Goal: Register for event/course

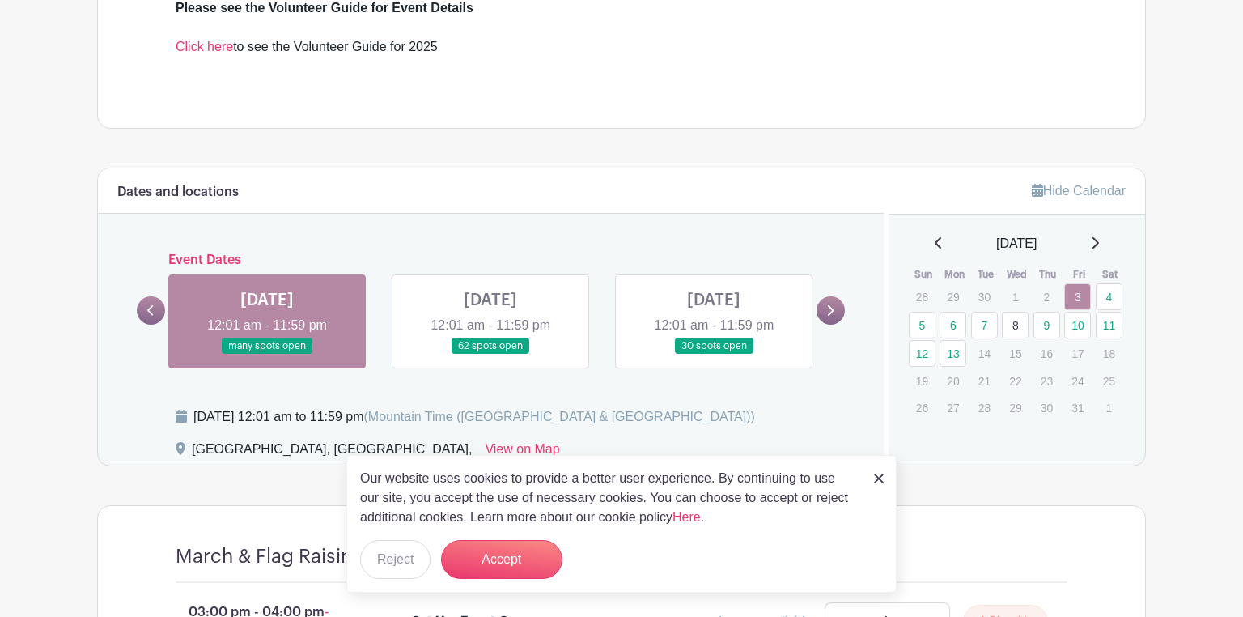
scroll to position [830, 0]
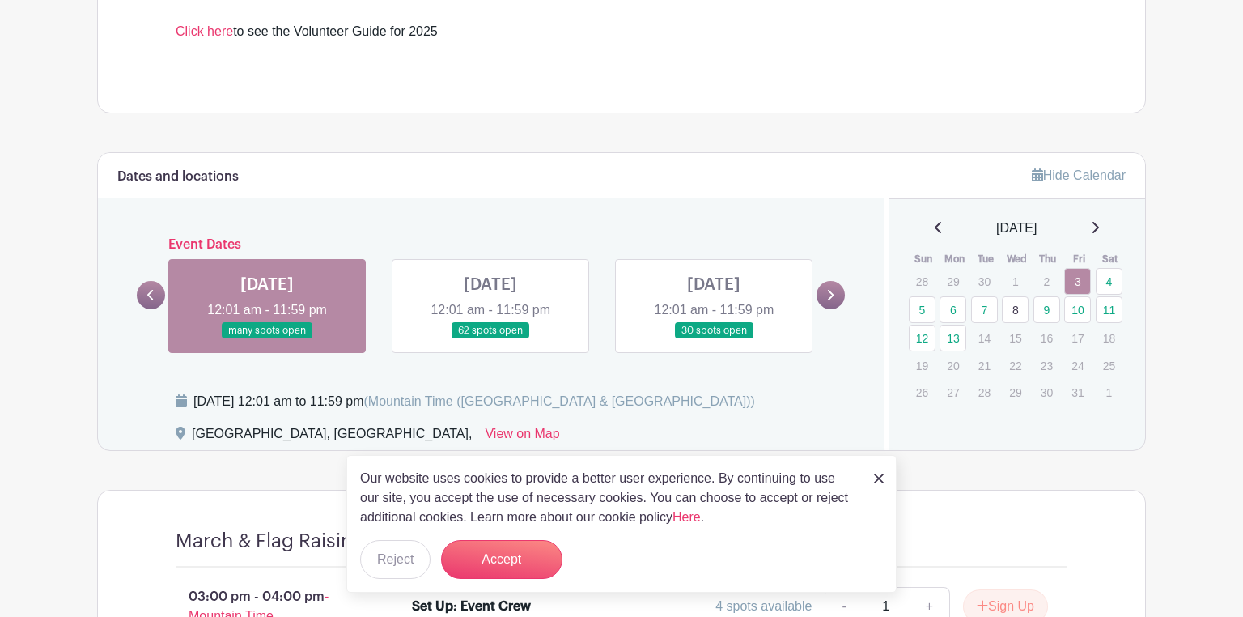
click at [880, 478] on img at bounding box center [879, 478] width 10 height 10
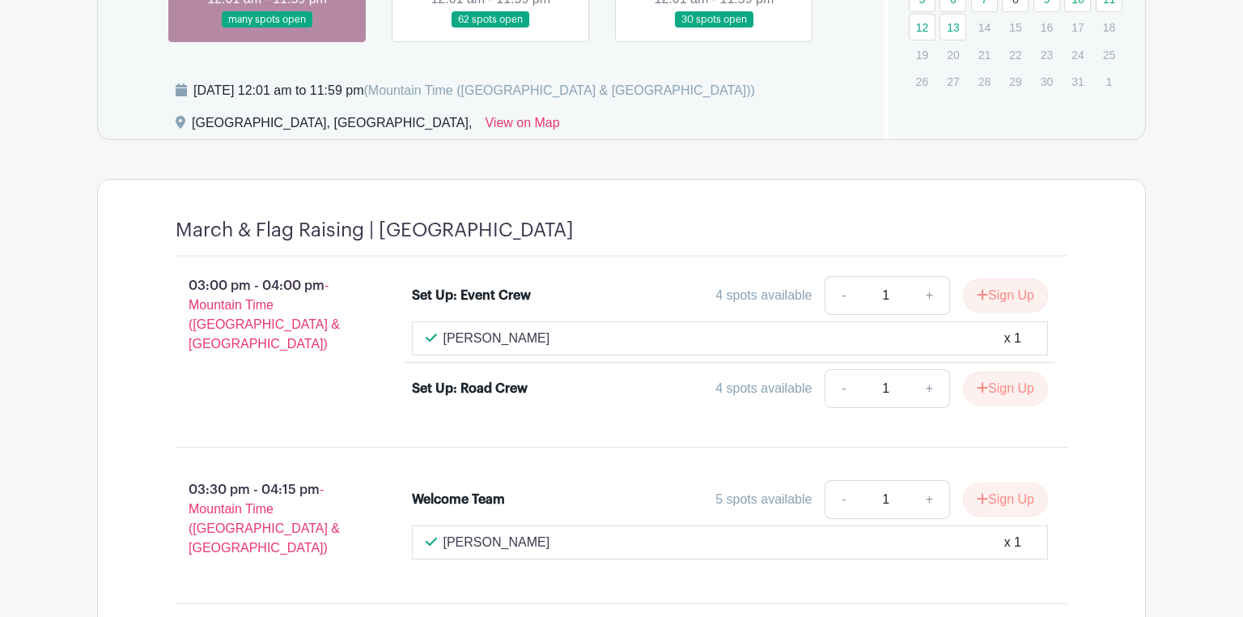
scroll to position [1237, 0]
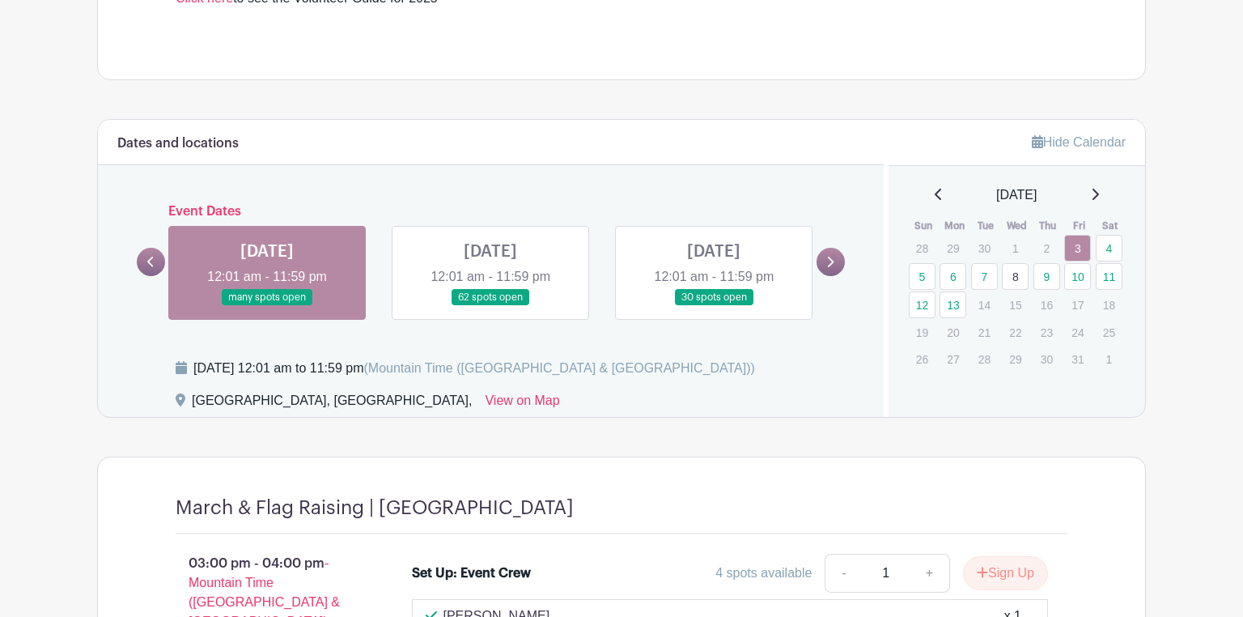
scroll to position [863, 0]
click at [1074, 248] on link "3" at bounding box center [1077, 248] width 27 height 27
click at [1112, 248] on link "4" at bounding box center [1109, 248] width 27 height 27
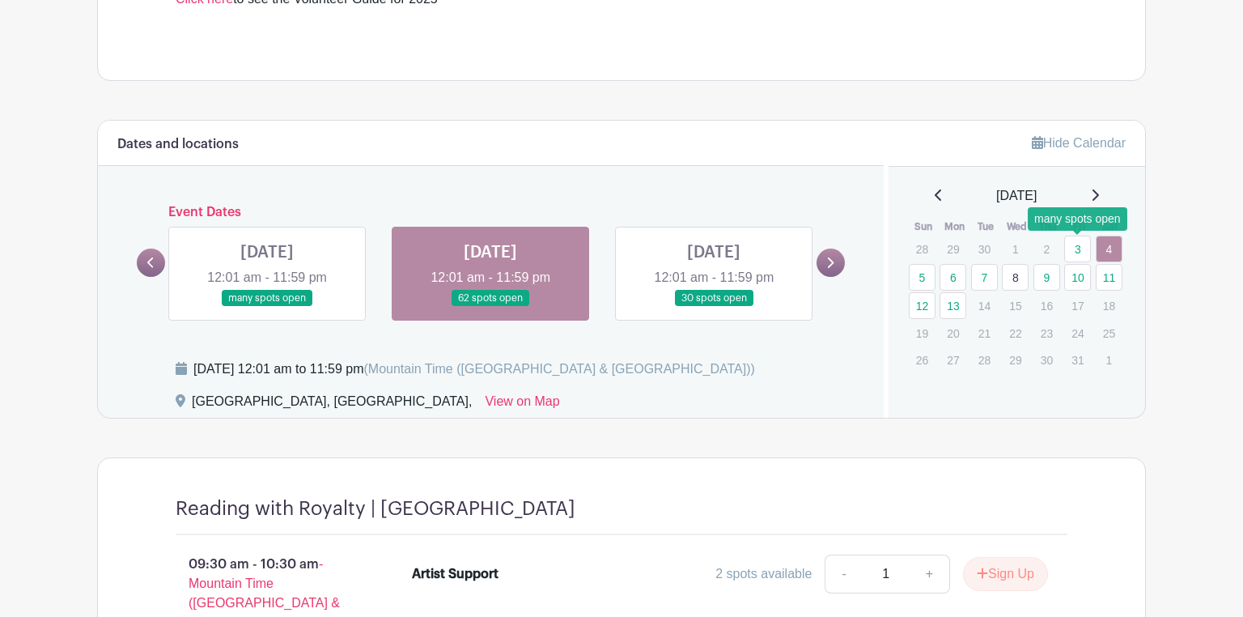
click at [1080, 248] on link "3" at bounding box center [1077, 248] width 27 height 27
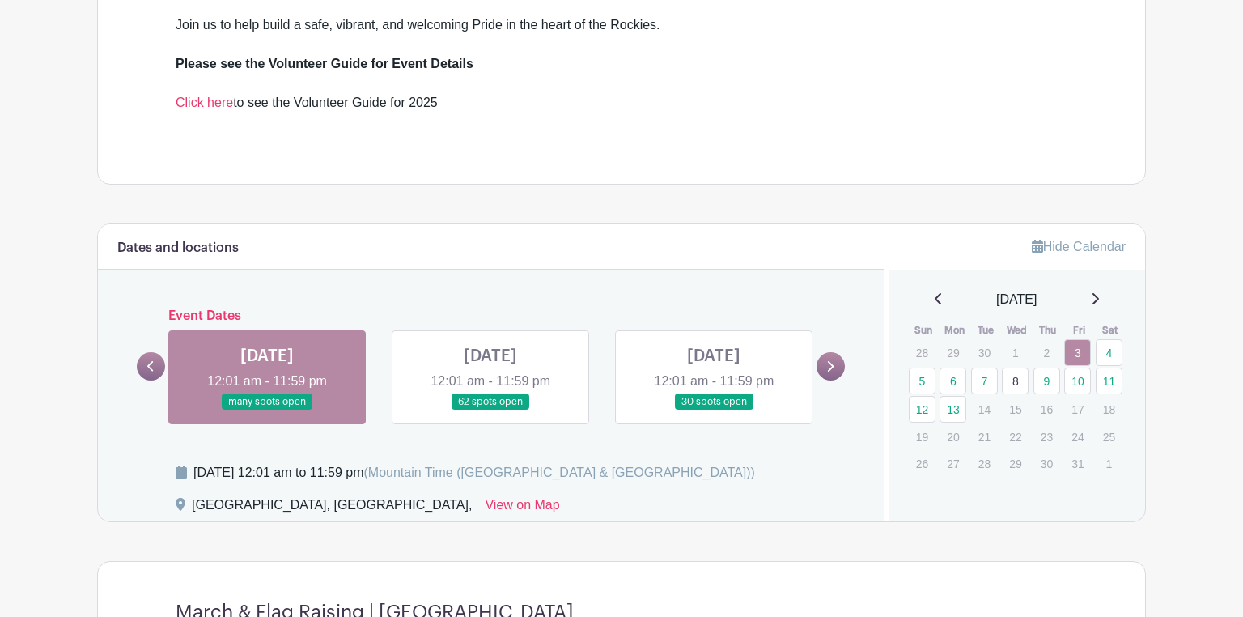
scroll to position [753, 0]
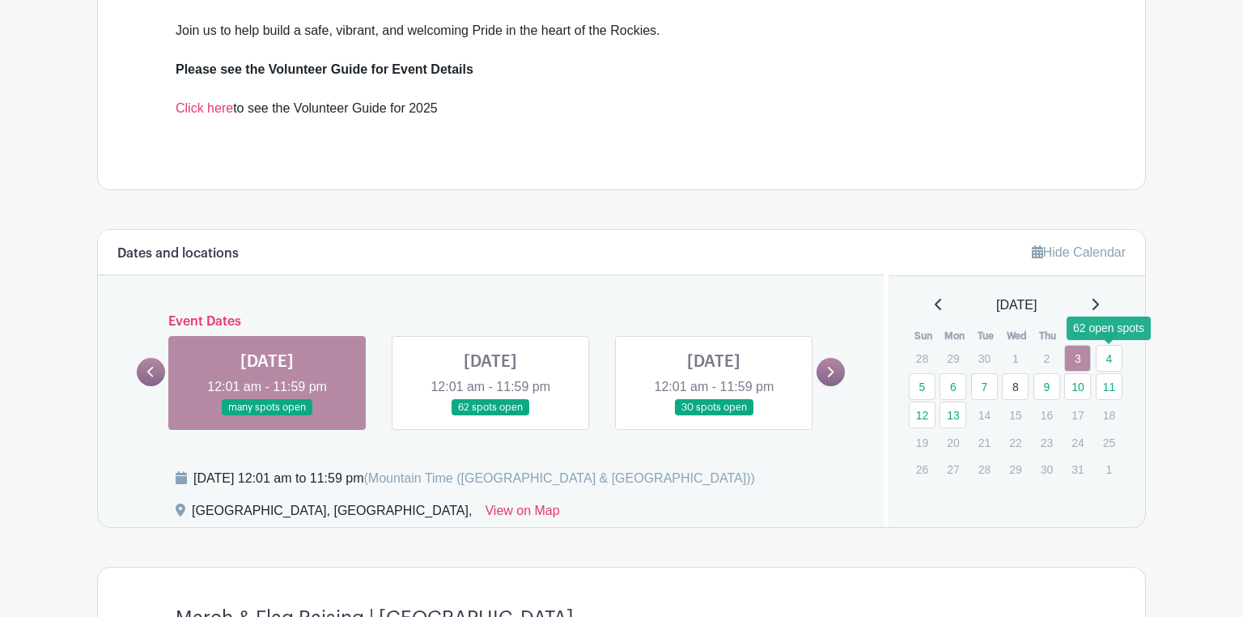
click at [1116, 361] on link "4" at bounding box center [1109, 358] width 27 height 27
click at [1110, 358] on link "4" at bounding box center [1109, 358] width 27 height 27
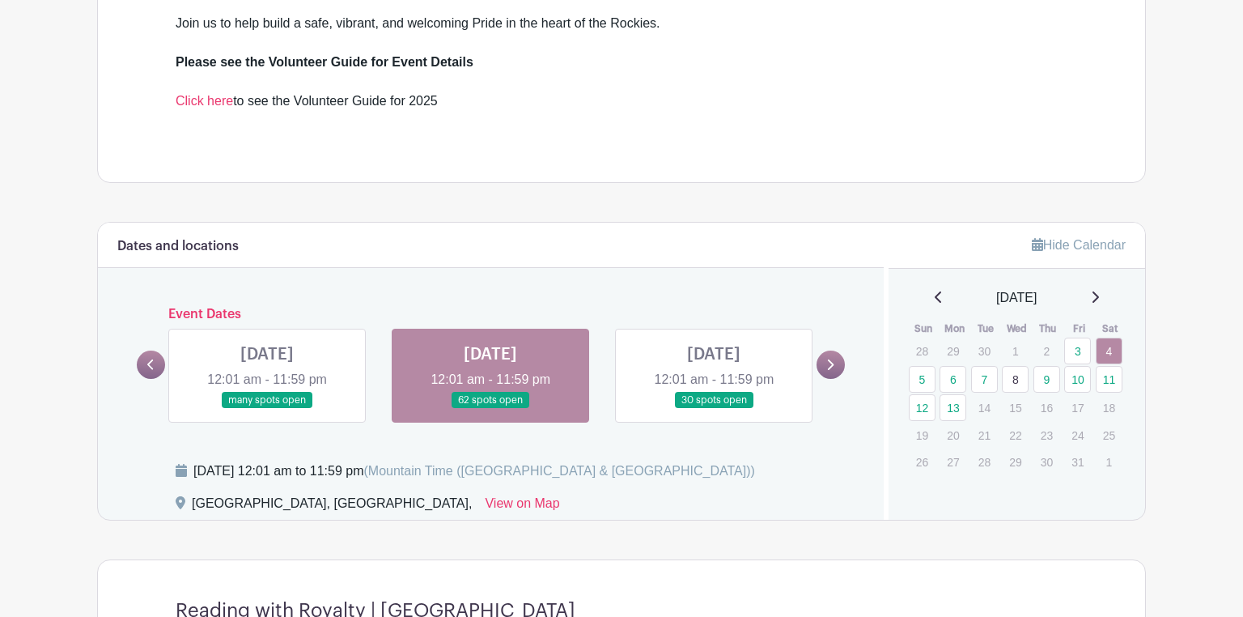
scroll to position [829, 0]
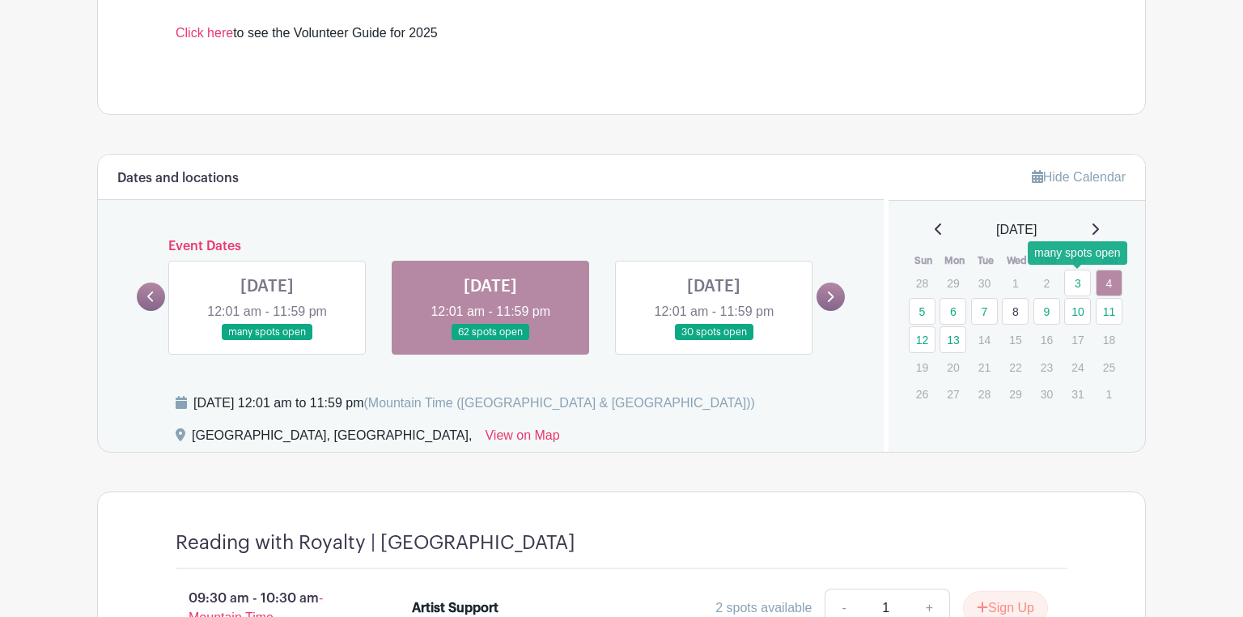
click at [1079, 283] on link "3" at bounding box center [1077, 282] width 27 height 27
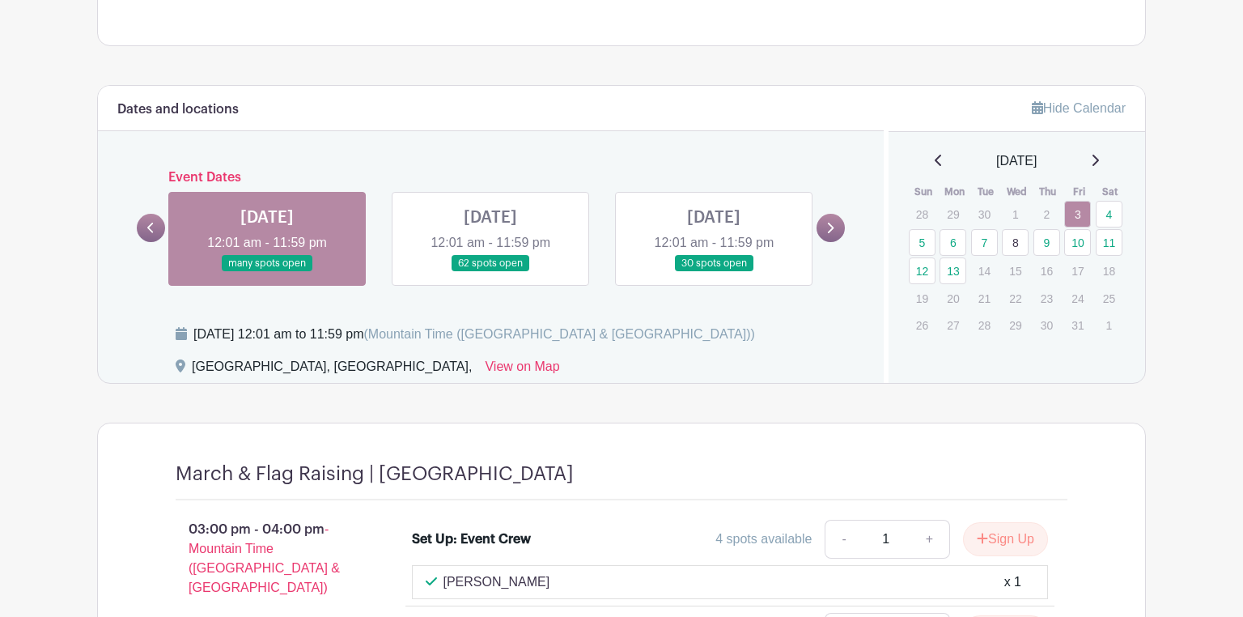
scroll to position [897, 0]
click at [1109, 212] on link "4" at bounding box center [1109, 214] width 27 height 27
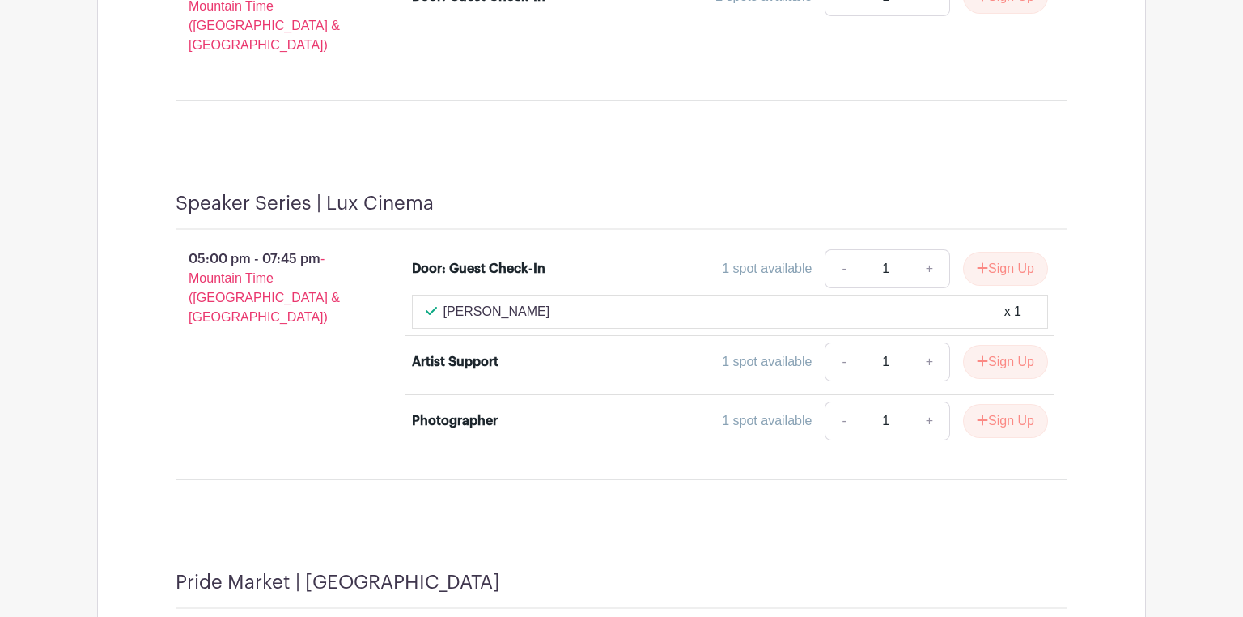
scroll to position [2959, 0]
click at [929, 248] on link "+" at bounding box center [930, 267] width 40 height 39
click at [990, 251] on button "Sign Up" at bounding box center [1005, 268] width 85 height 34
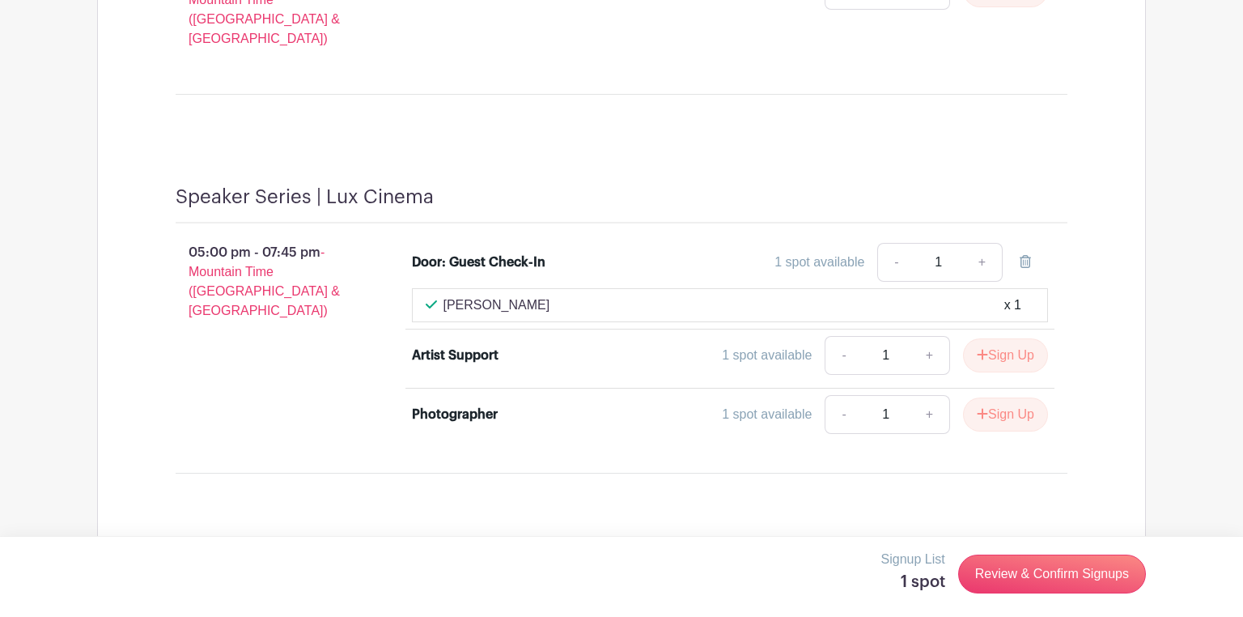
scroll to position [2964, 0]
click at [1013, 570] on link "Review & Confirm Signups" at bounding box center [1052, 573] width 188 height 39
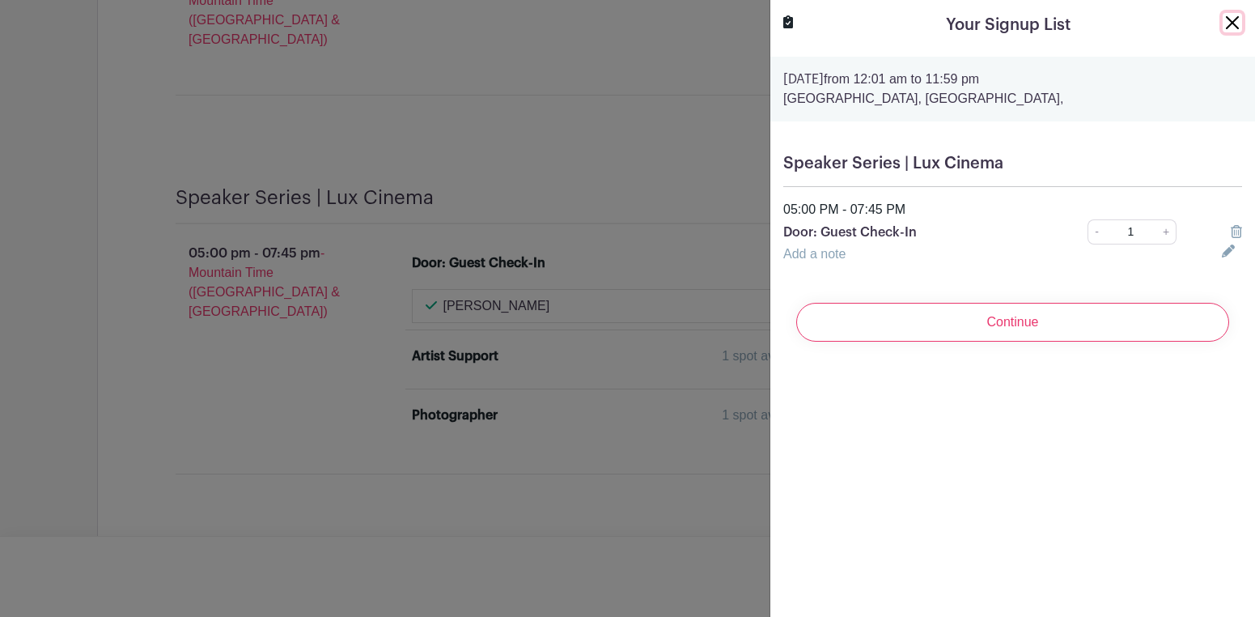
click at [1224, 26] on button "Close" at bounding box center [1232, 22] width 19 height 19
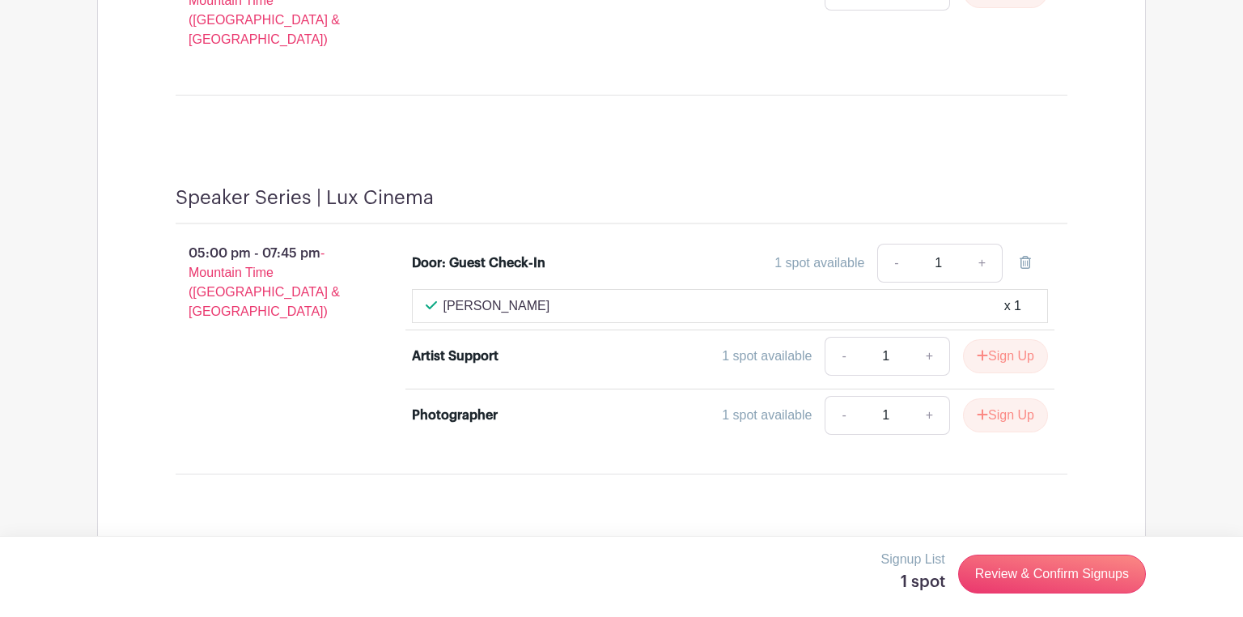
click at [556, 389] on li "Photographer 1 spot available - 1 + Sign Up" at bounding box center [730, 418] width 650 height 58
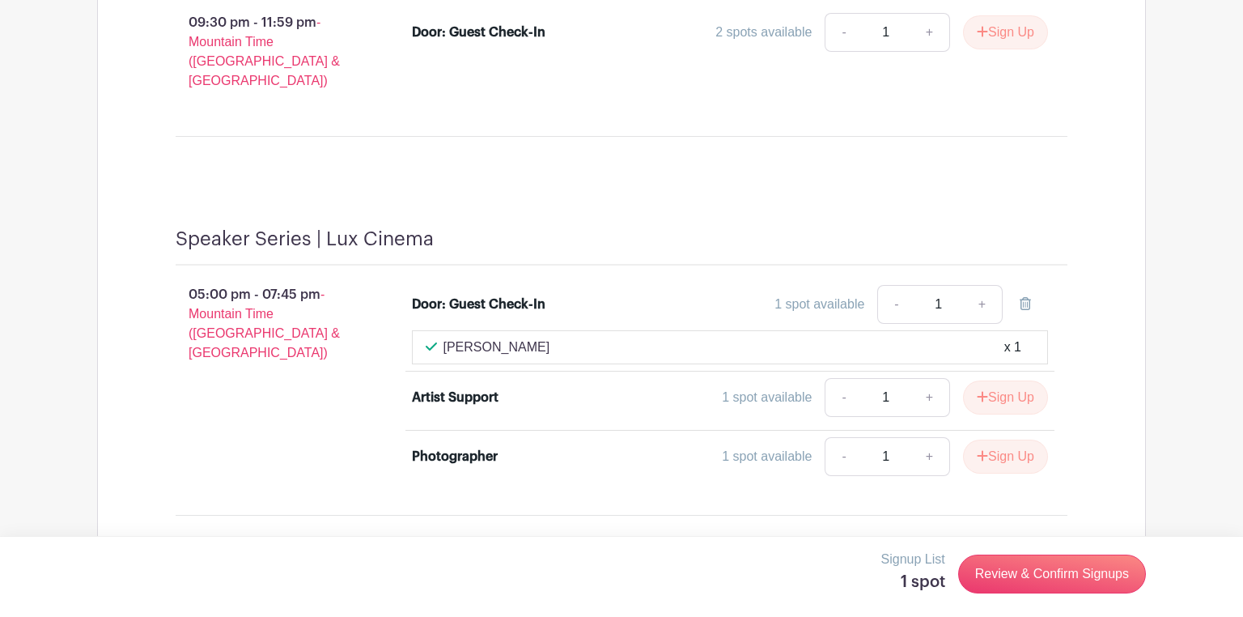
scroll to position [2919, 0]
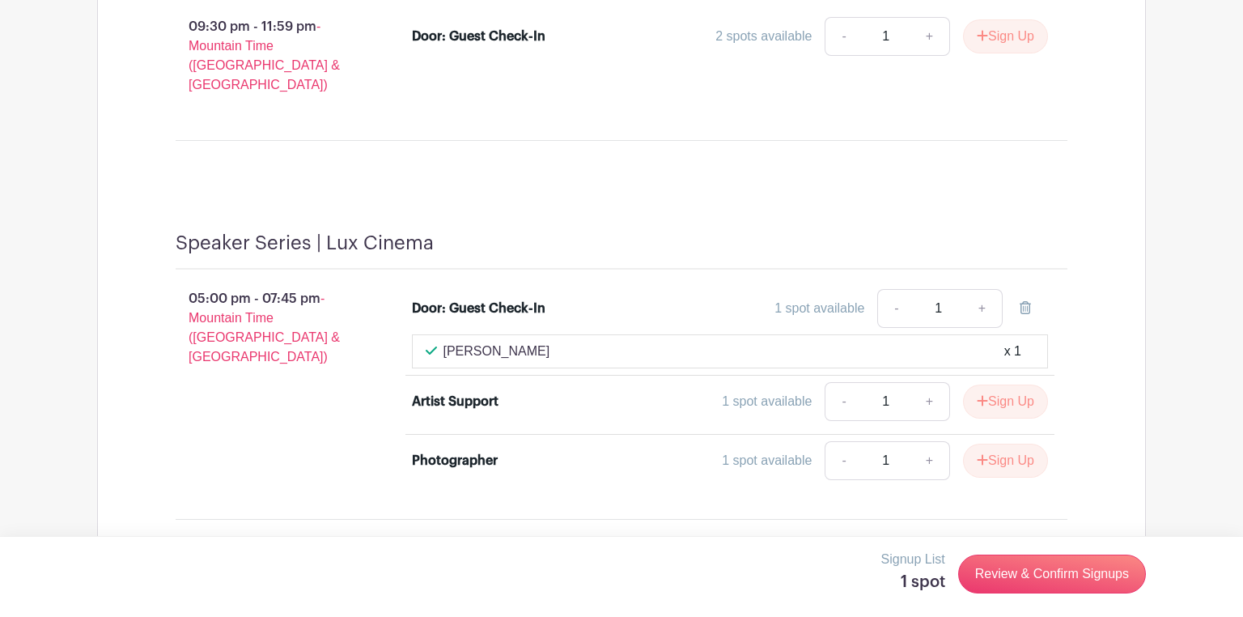
click at [823, 299] on div "1 spot available" at bounding box center [819, 308] width 90 height 19
click at [995, 574] on link "Review & Confirm Signups" at bounding box center [1052, 573] width 188 height 39
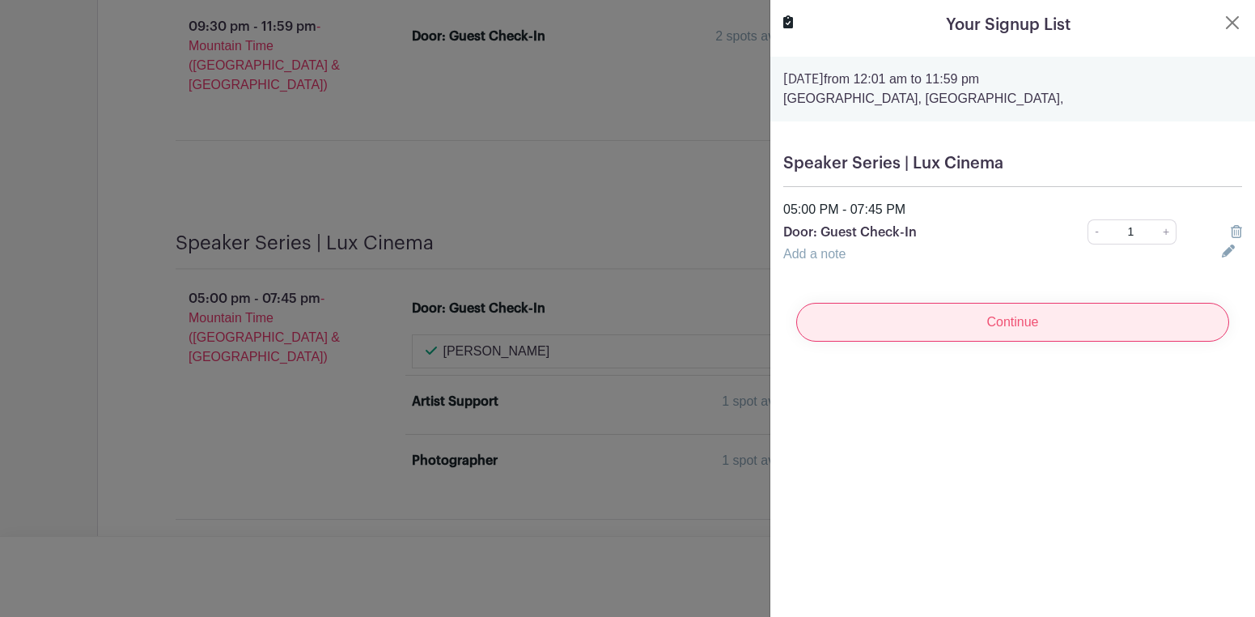
click at [1006, 321] on input "Continue" at bounding box center [1012, 322] width 433 height 39
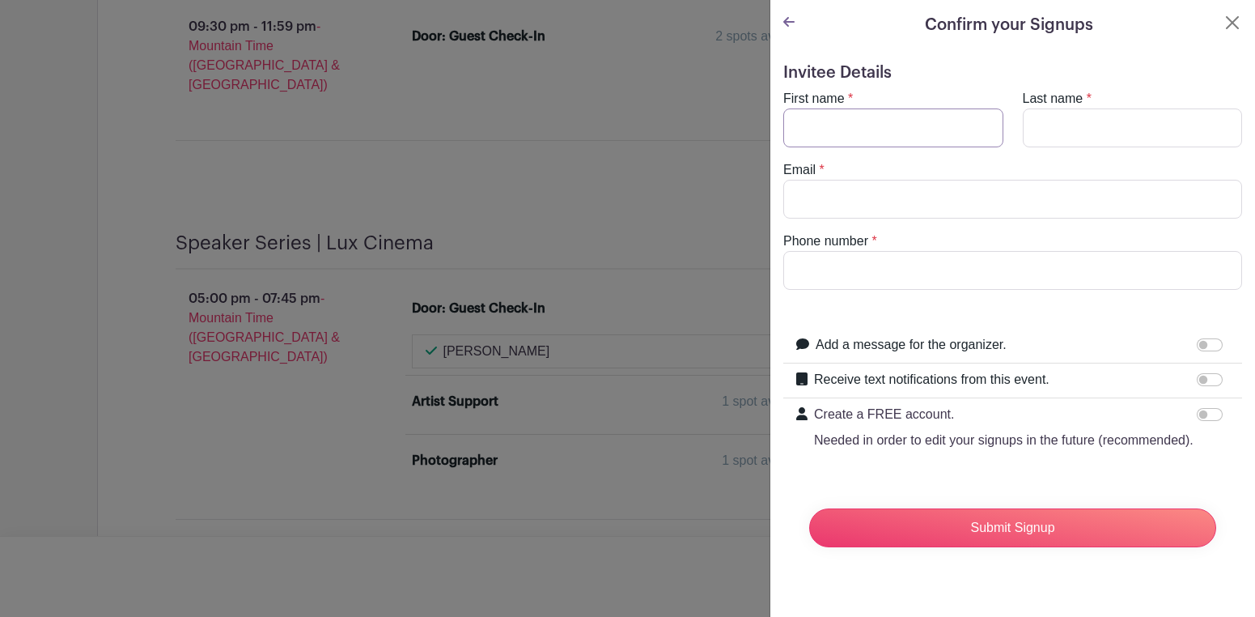
click at [873, 138] on input "First name" at bounding box center [893, 127] width 220 height 39
type input "Heli"
type input "Raz"
click at [858, 199] on input "Email" at bounding box center [1012, 199] width 459 height 39
type input "[EMAIL_ADDRESS][DOMAIN_NAME]"
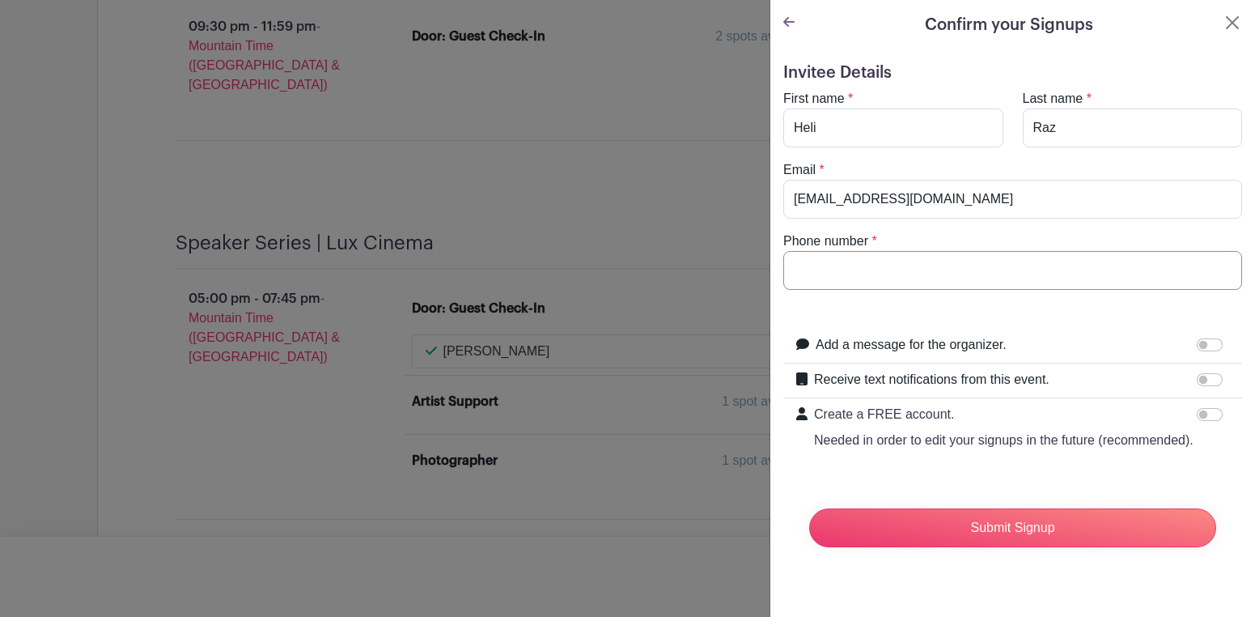
click at [843, 286] on input "Phone number" at bounding box center [1012, 270] width 459 height 39
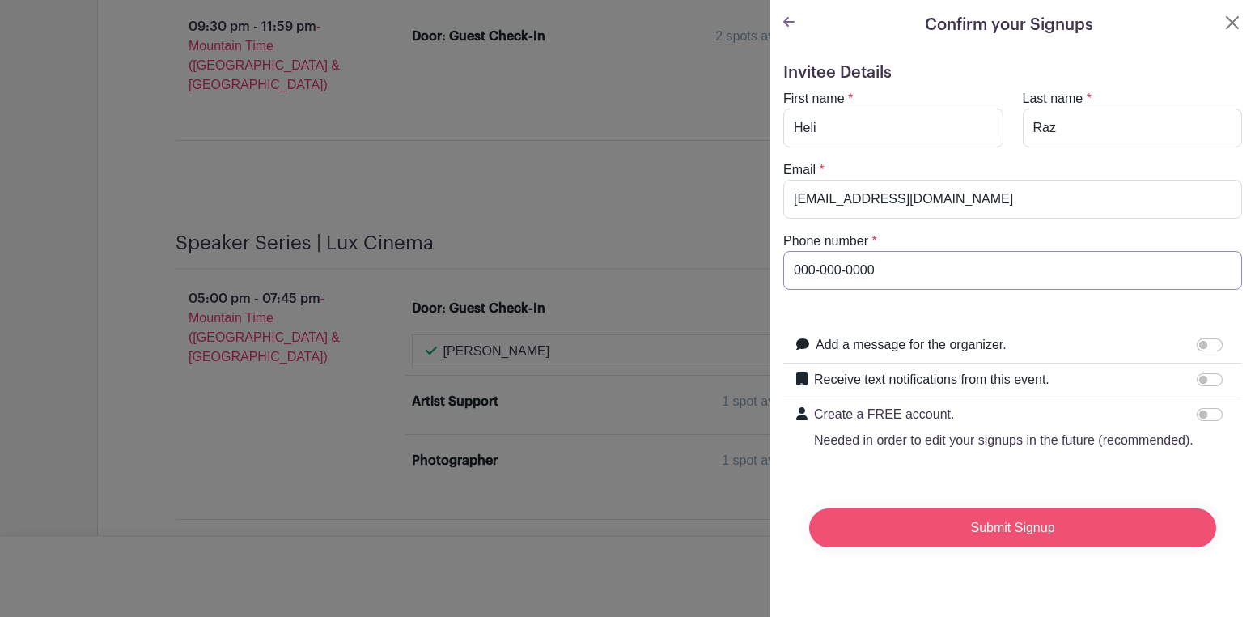
type input "000-000-0000"
click at [1023, 547] on input "Submit Signup" at bounding box center [1012, 527] width 407 height 39
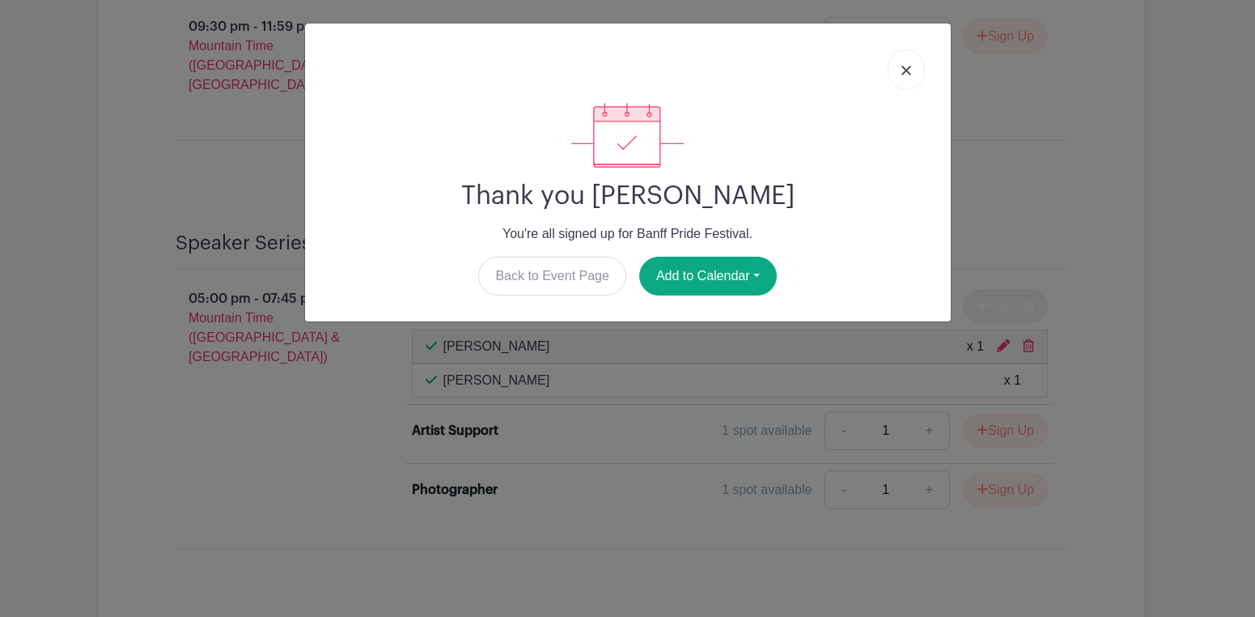
click at [901, 71] on img at bounding box center [906, 71] width 10 height 10
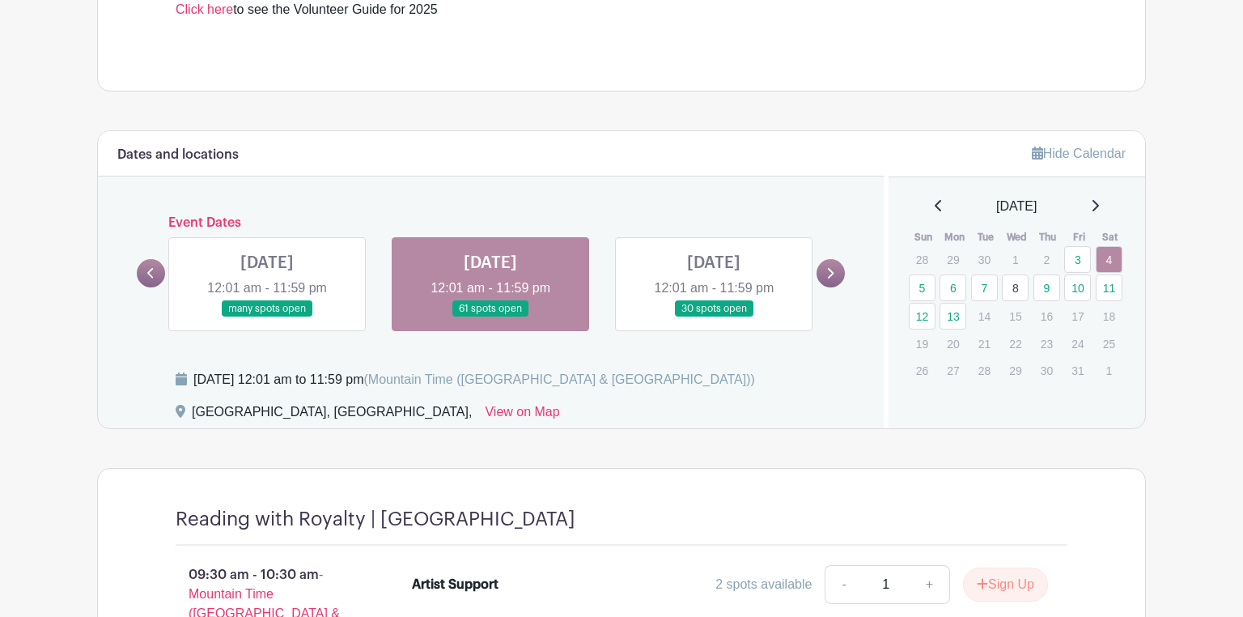
scroll to position [851, 0]
click at [923, 287] on link "5" at bounding box center [922, 288] width 27 height 27
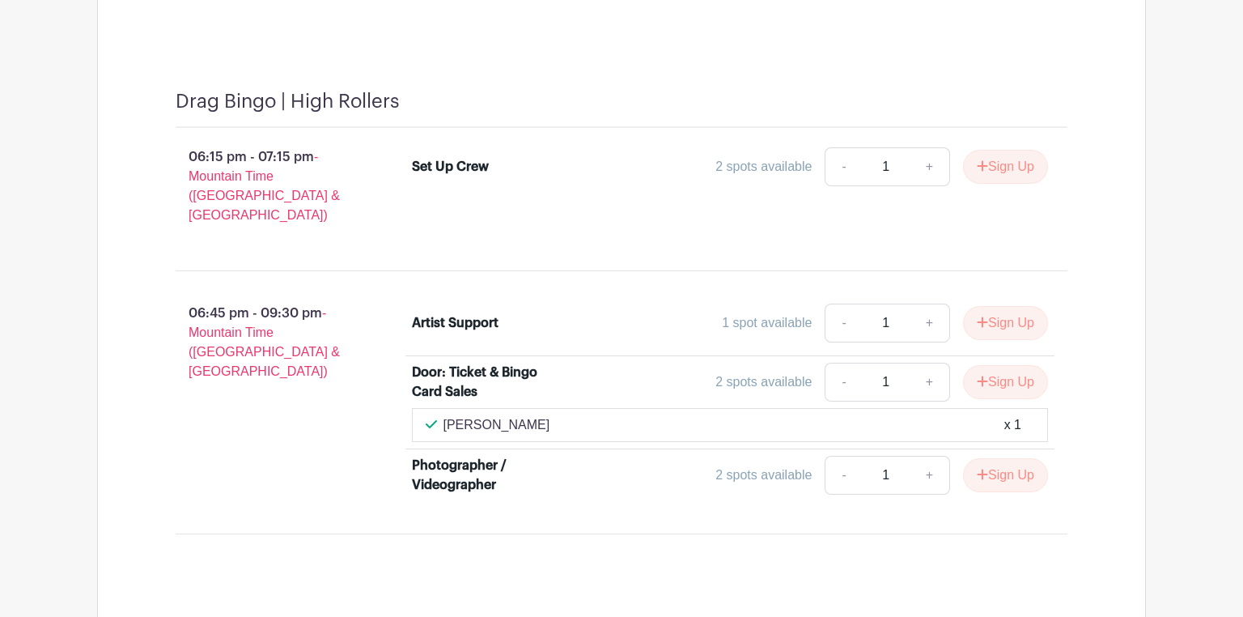
scroll to position [2294, 0]
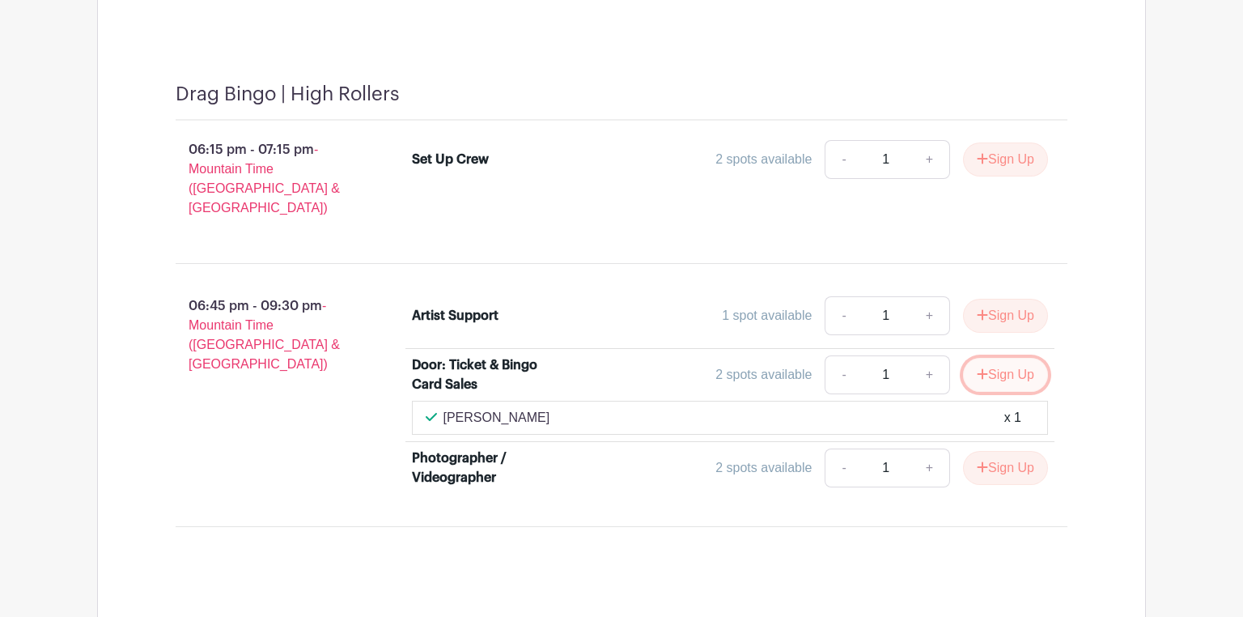
click at [982, 368] on icon "submit" at bounding box center [983, 373] width 11 height 11
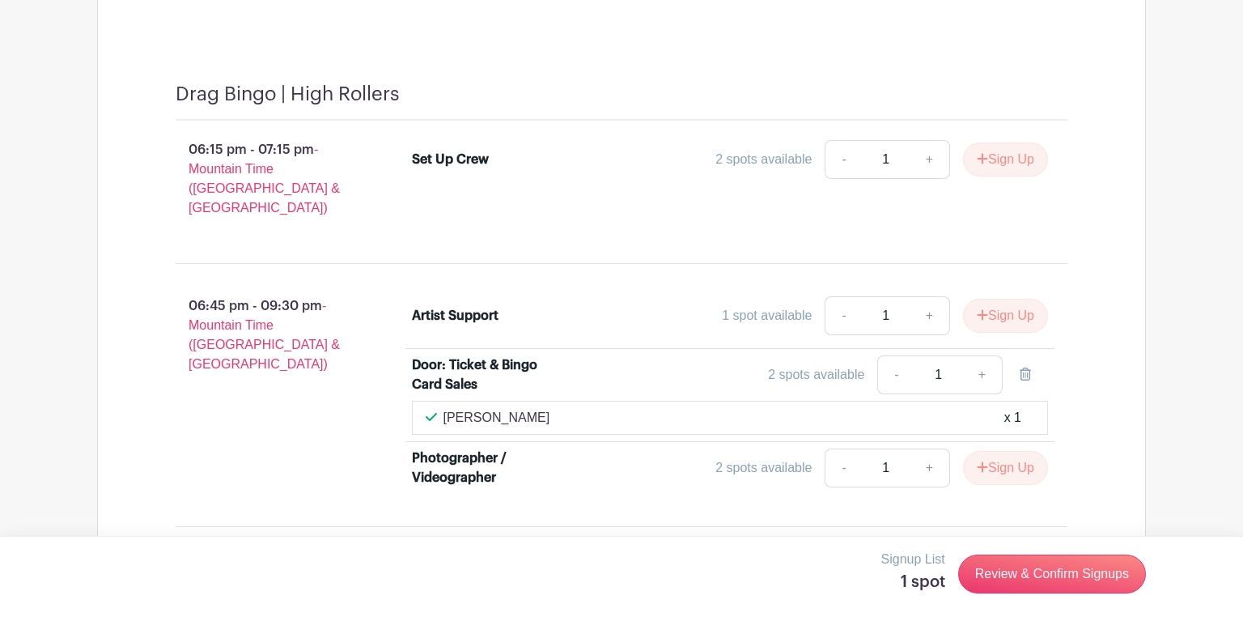
scroll to position [2336, 0]
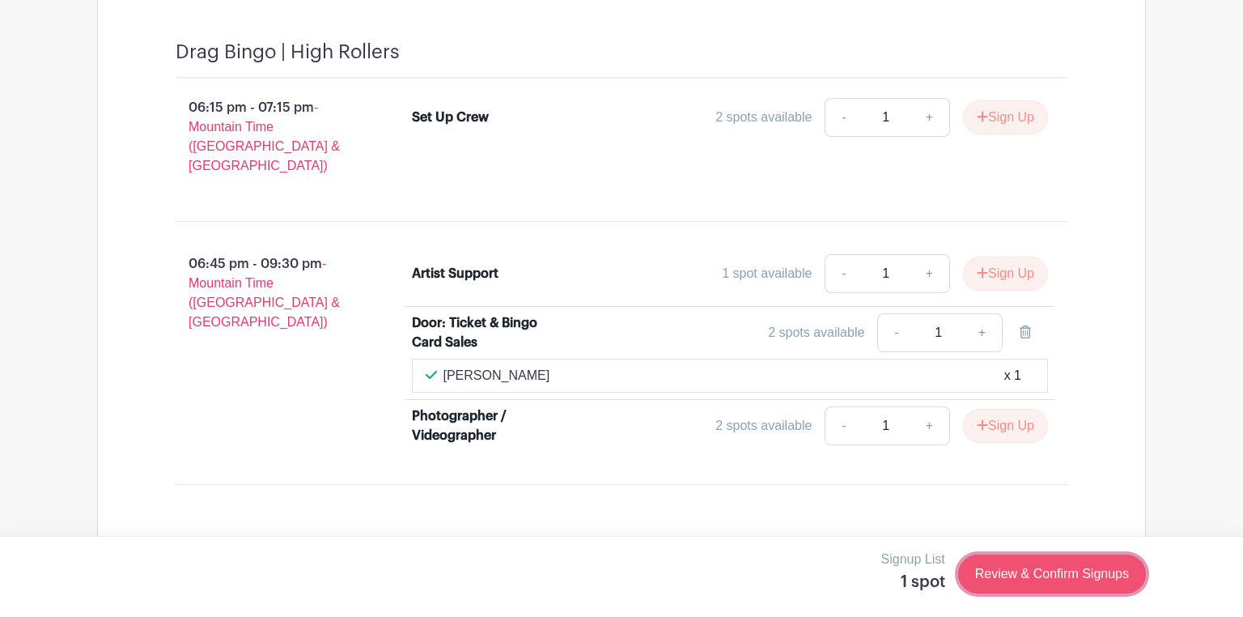
click at [985, 566] on link "Review & Confirm Signups" at bounding box center [1052, 573] width 188 height 39
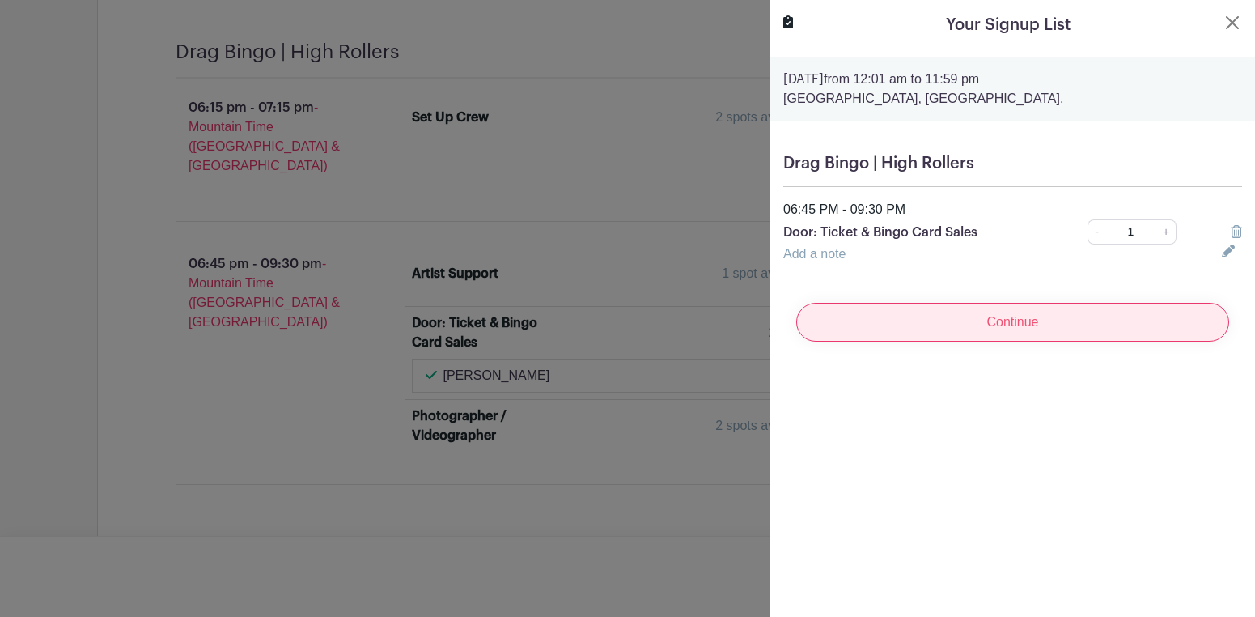
click at [996, 316] on input "Continue" at bounding box center [1012, 322] width 433 height 39
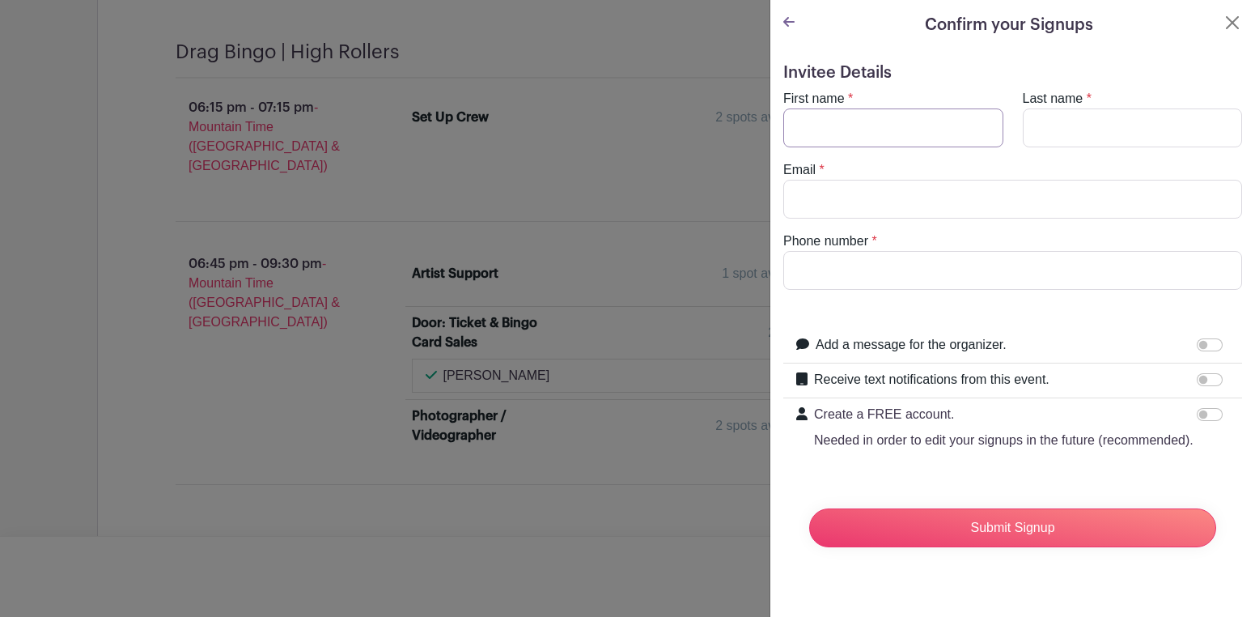
click at [911, 121] on input "First name" at bounding box center [893, 127] width 220 height 39
type input "Heli"
type input "Raz"
click at [863, 211] on input "Email" at bounding box center [1012, 199] width 459 height 39
type input "[EMAIL_ADDRESS][DOMAIN_NAME]"
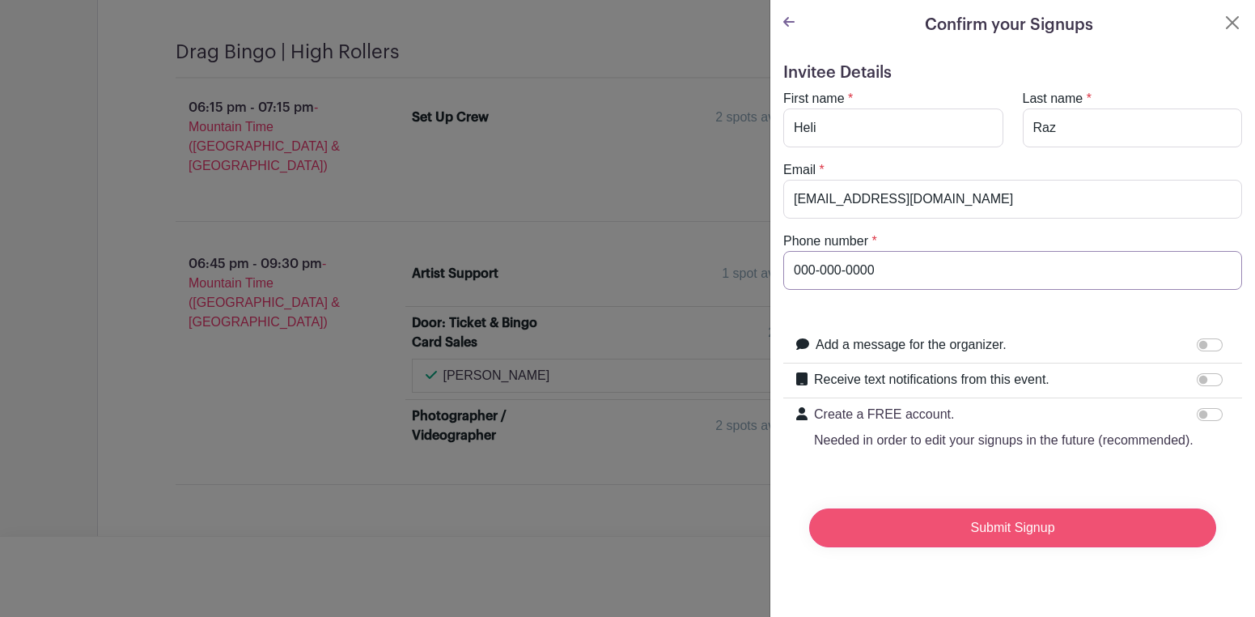
type input "000-000-0000"
click at [984, 547] on input "Submit Signup" at bounding box center [1012, 527] width 407 height 39
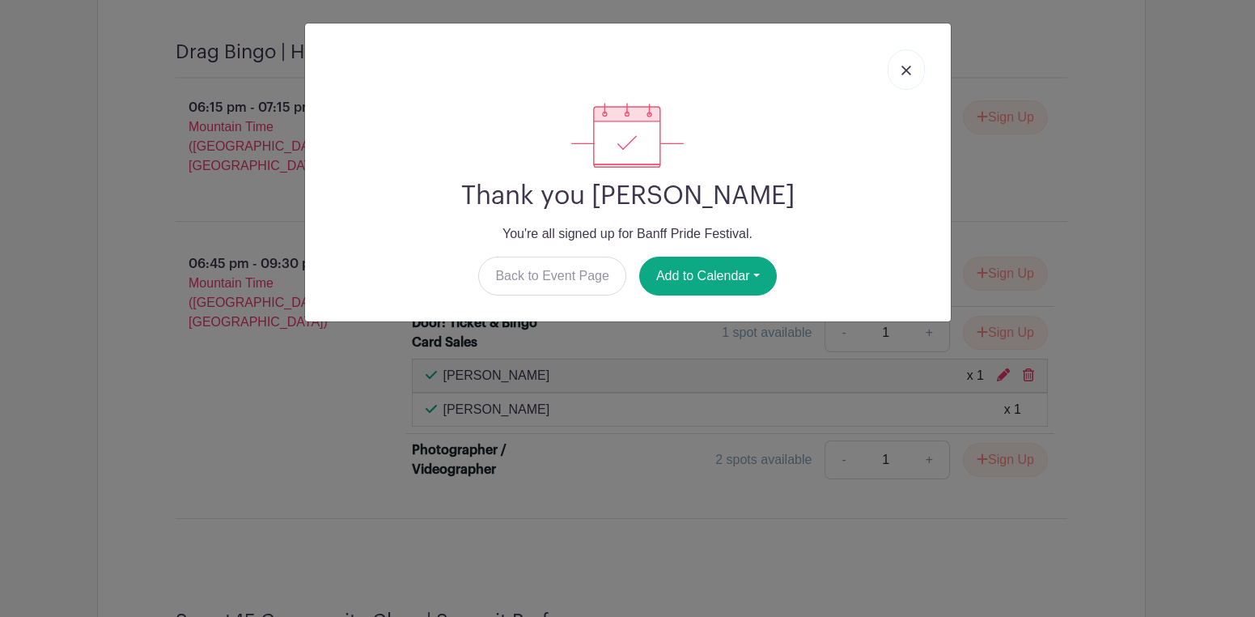
click at [901, 73] on img at bounding box center [906, 71] width 10 height 10
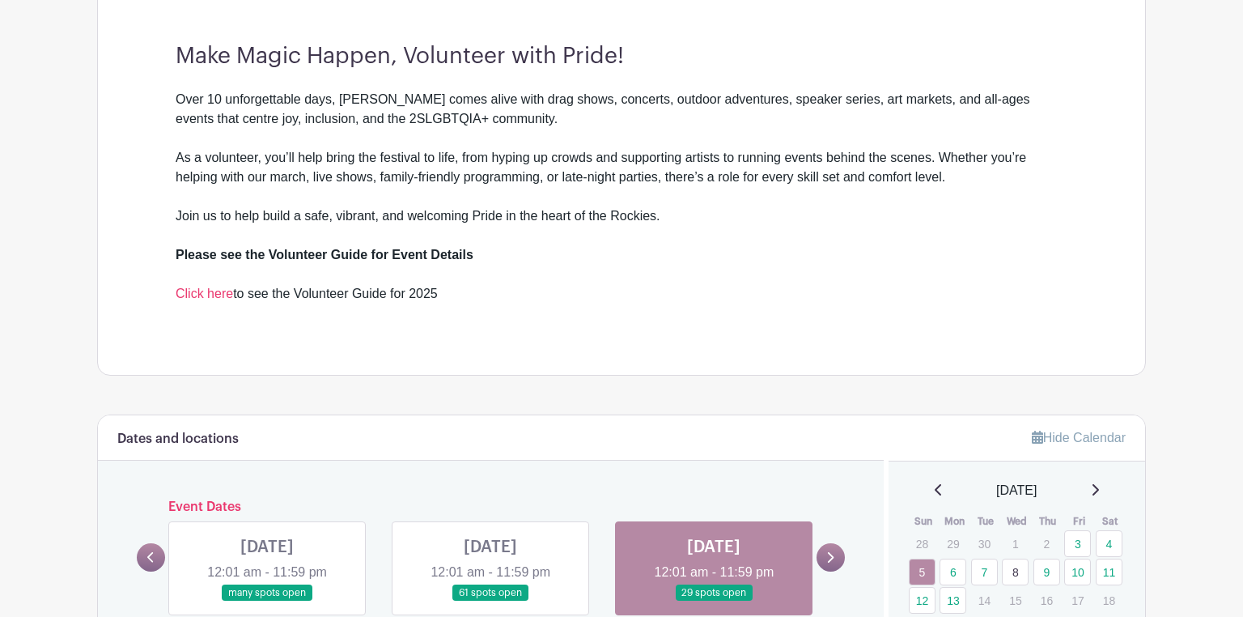
scroll to position [791, 0]
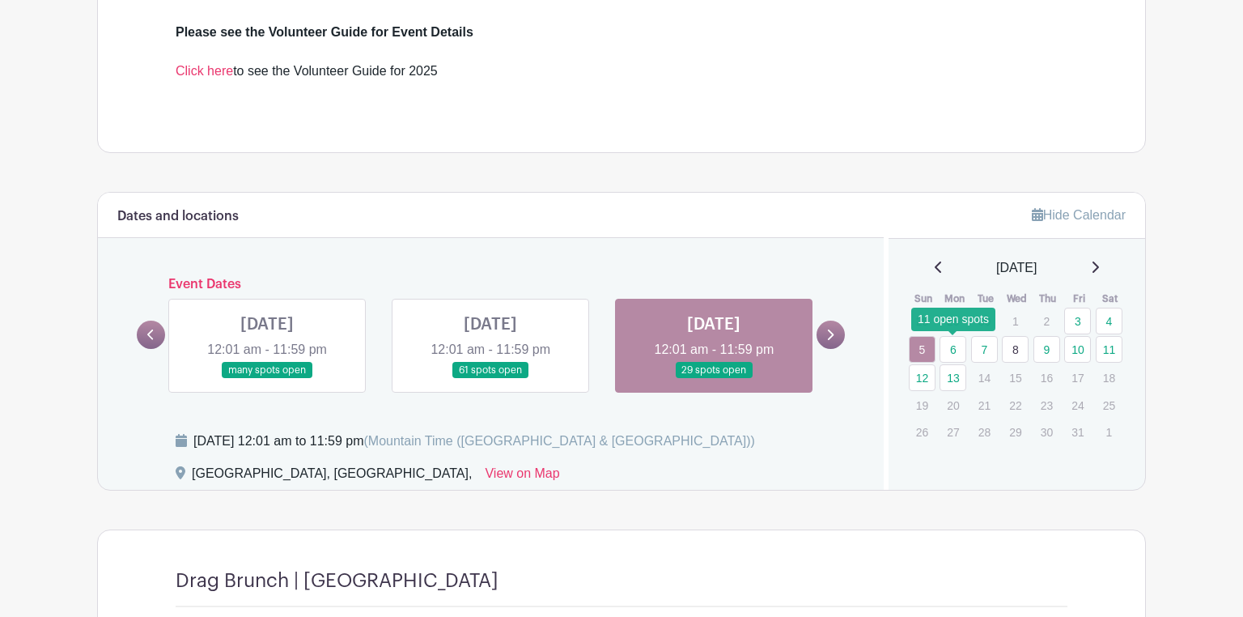
click at [953, 350] on link "6" at bounding box center [953, 349] width 27 height 27
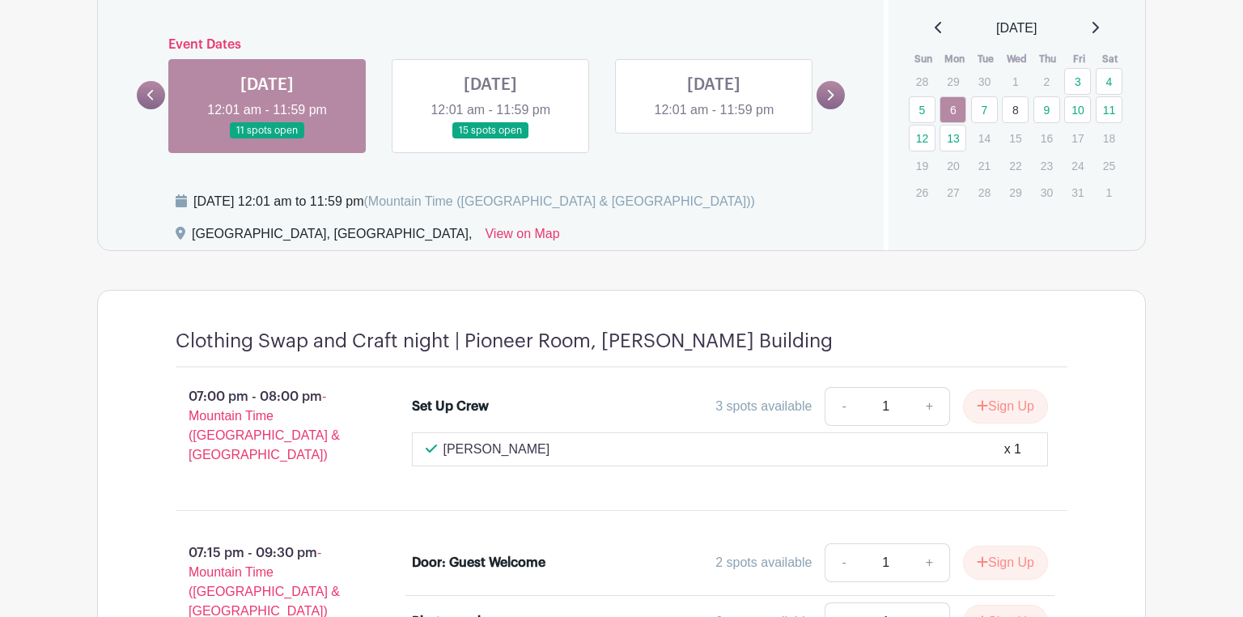
scroll to position [1020, 0]
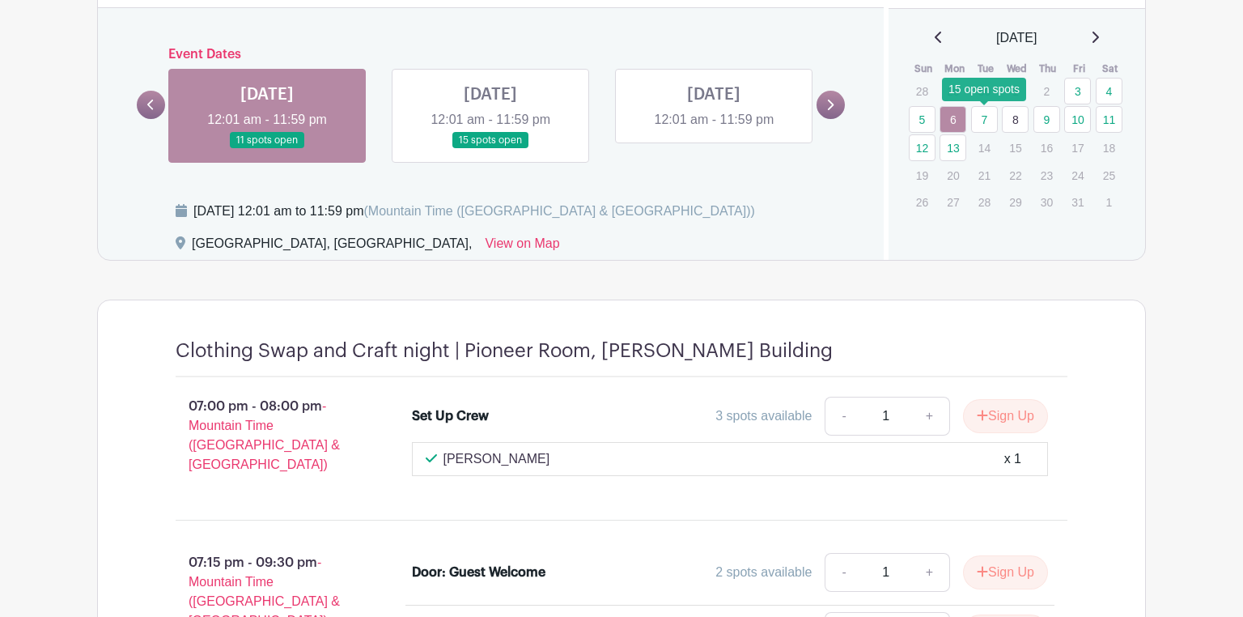
click at [982, 117] on link "7" at bounding box center [984, 119] width 27 height 27
click at [986, 125] on link "7" at bounding box center [984, 119] width 27 height 27
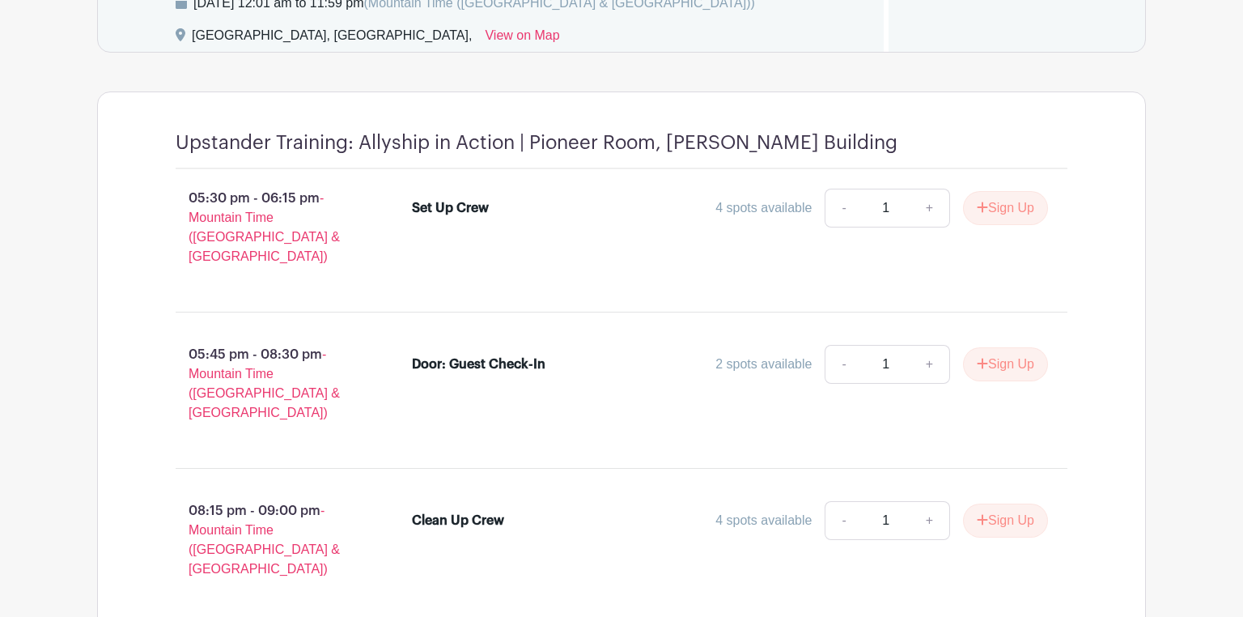
scroll to position [1229, 0]
drag, startPoint x: 349, startPoint y: 144, endPoint x: 193, endPoint y: 144, distance: 155.4
click at [193, 144] on h4 "Upstander Training: Allyship in Action | Pioneer Room, [PERSON_NAME] Building" at bounding box center [537, 141] width 722 height 23
drag, startPoint x: 514, startPoint y: 138, endPoint x: 182, endPoint y: 137, distance: 331.8
click at [182, 137] on h4 "Upstander Training: Allyship in Action | Pioneer Room, [PERSON_NAME] Building" at bounding box center [537, 141] width 722 height 23
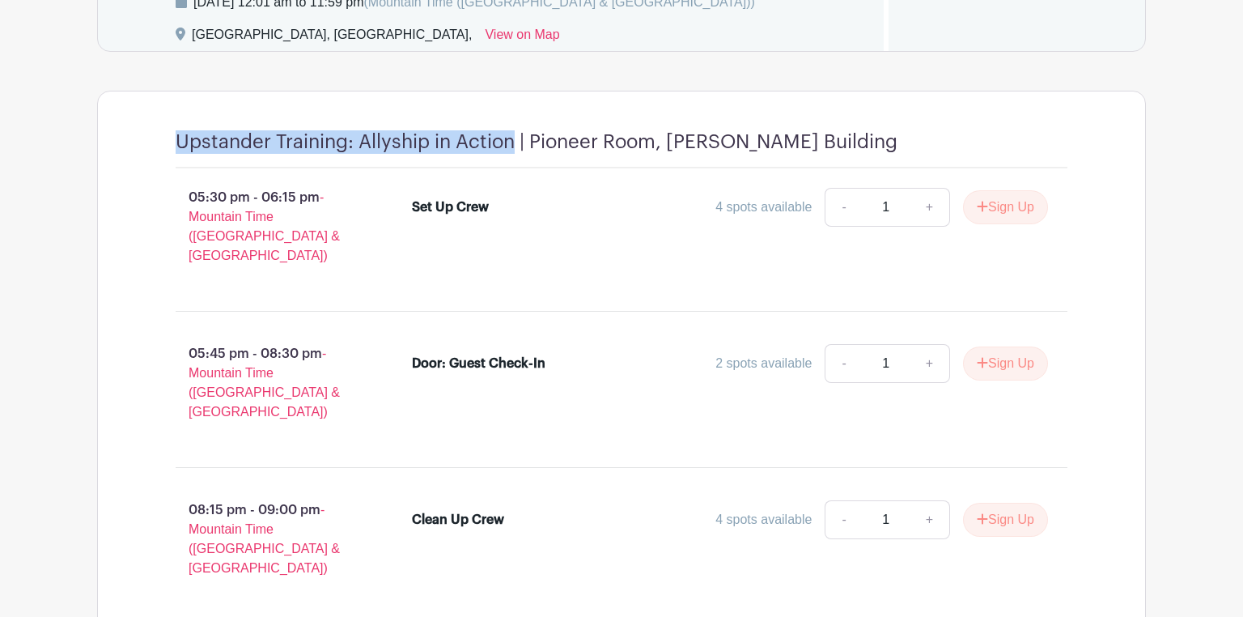
copy h4 "Upstander Training: Allyship in Action"
click at [613, 278] on div "05:30 pm - 06:15 pm - Mountain Time ([GEOGRAPHIC_DATA] & [GEOGRAPHIC_DATA]) Set…" at bounding box center [621, 396] width 969 height 456
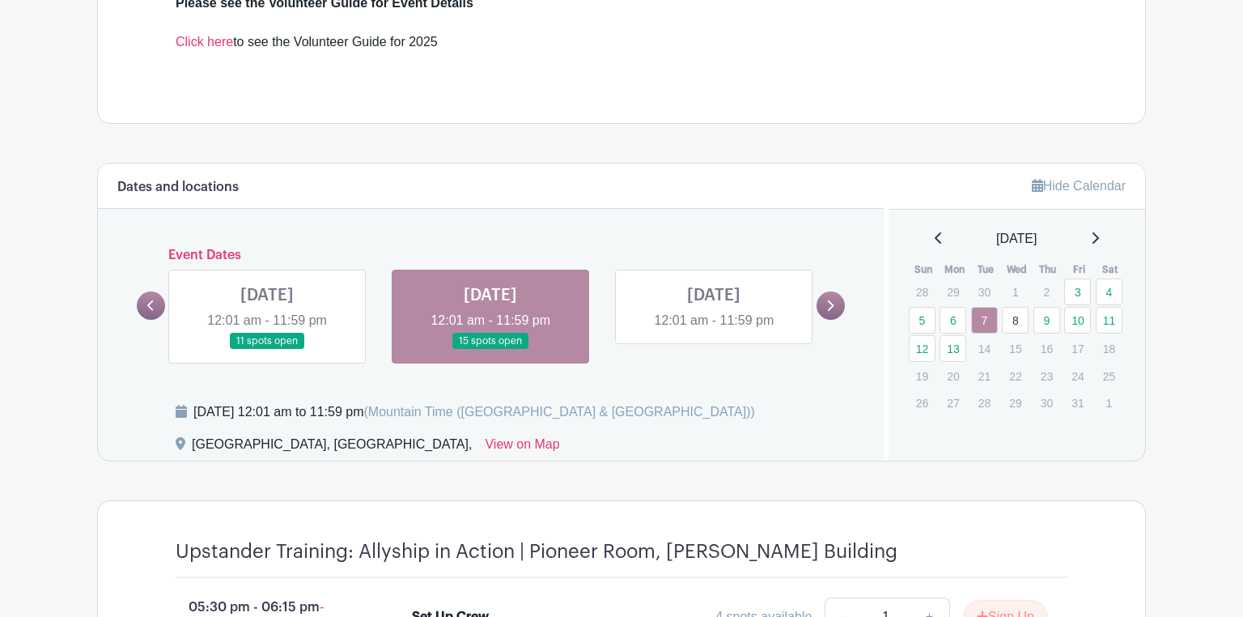
scroll to position [819, 0]
click at [1019, 322] on link "8" at bounding box center [1015, 321] width 27 height 27
click at [1037, 320] on link "9" at bounding box center [1046, 321] width 27 height 27
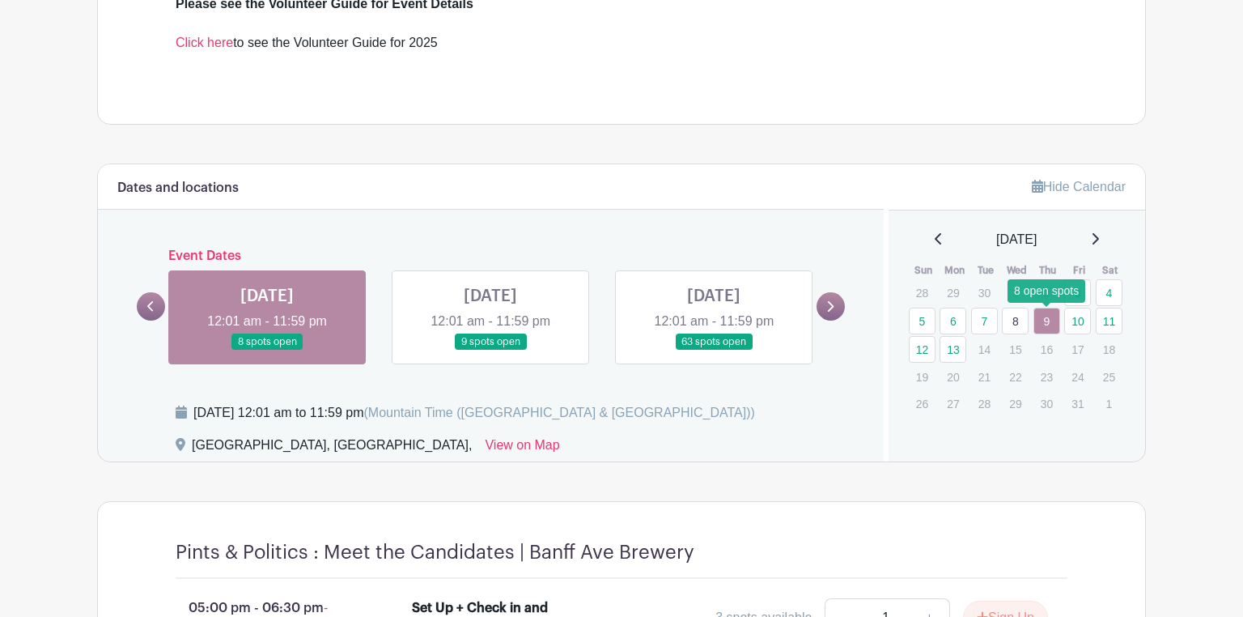
click at [1045, 320] on link "9" at bounding box center [1046, 321] width 27 height 27
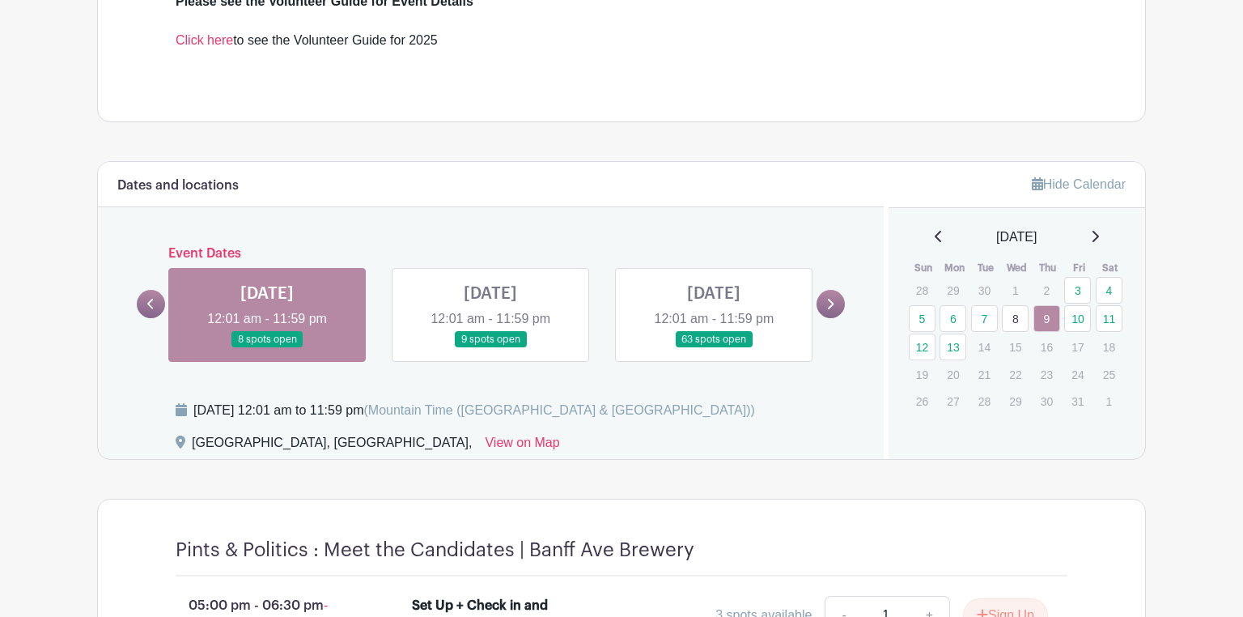
scroll to position [811, 0]
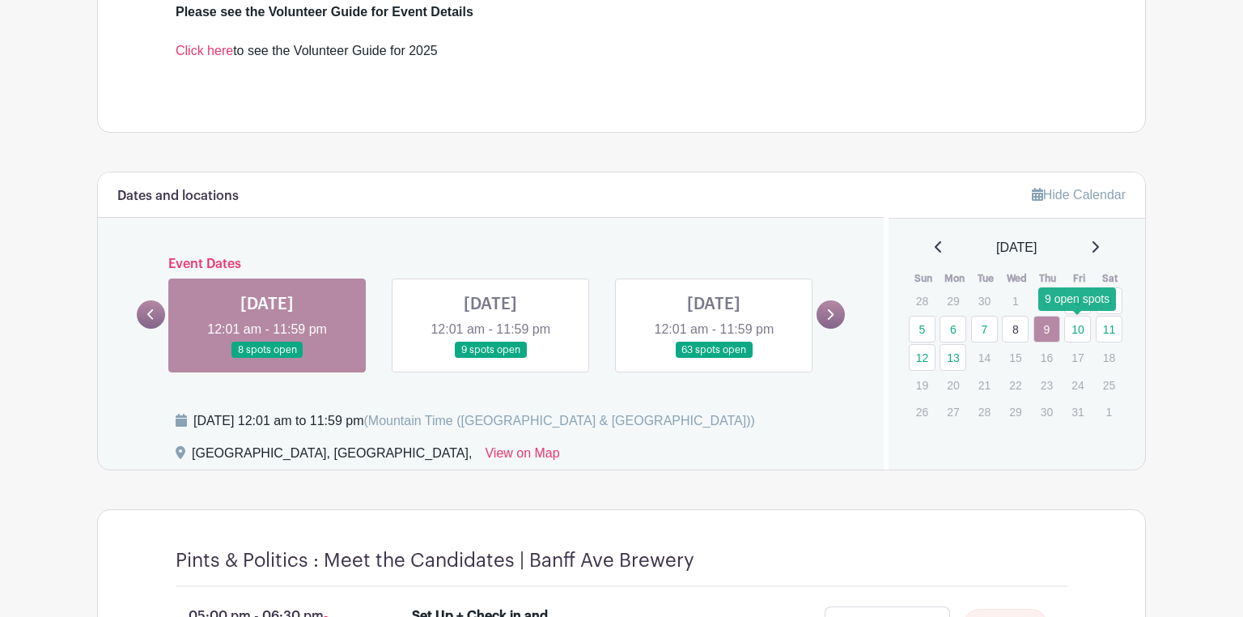
click at [1078, 329] on link "10" at bounding box center [1077, 329] width 27 height 27
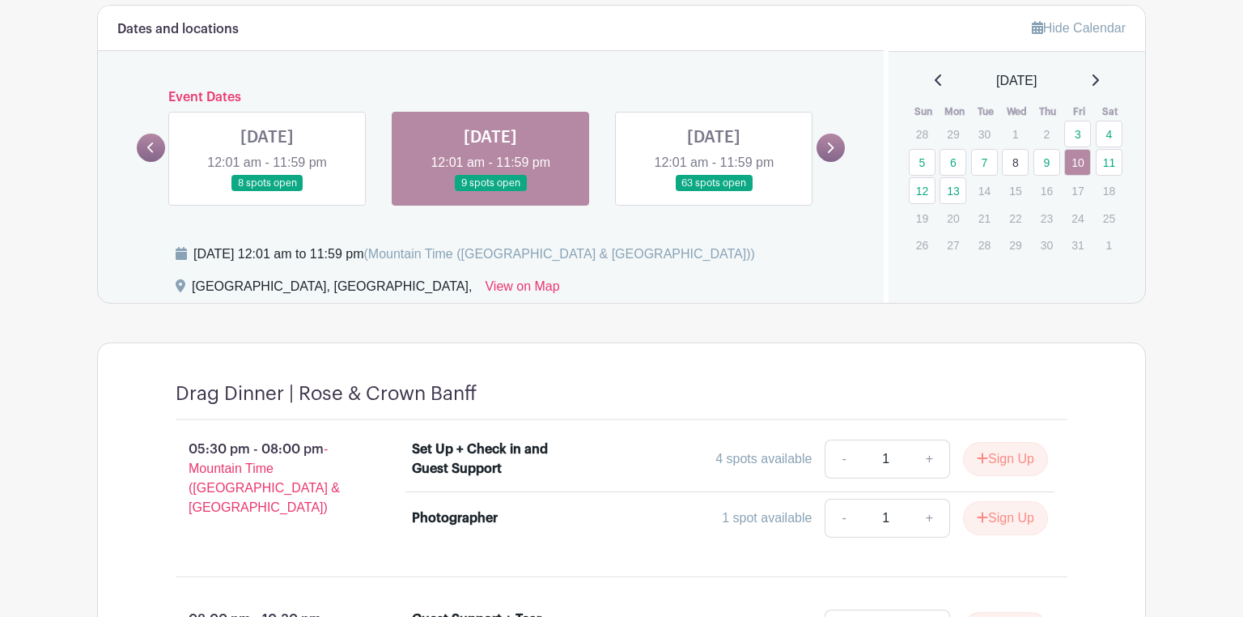
scroll to position [977, 0]
click at [980, 157] on link "7" at bounding box center [984, 163] width 27 height 27
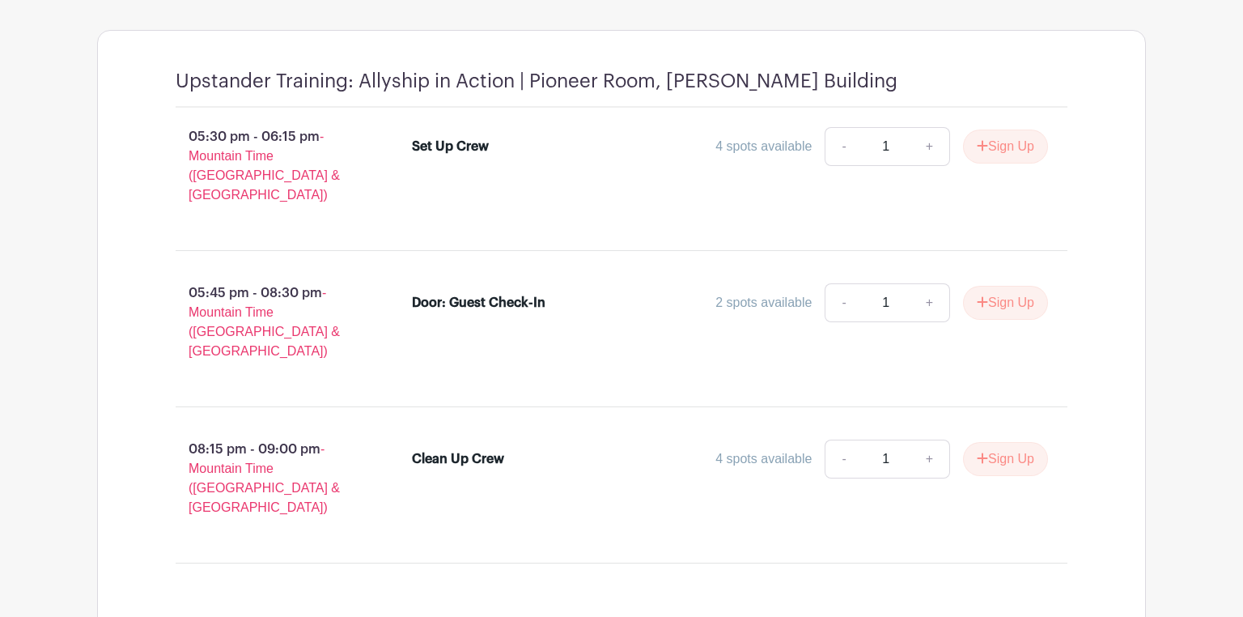
scroll to position [1266, 0]
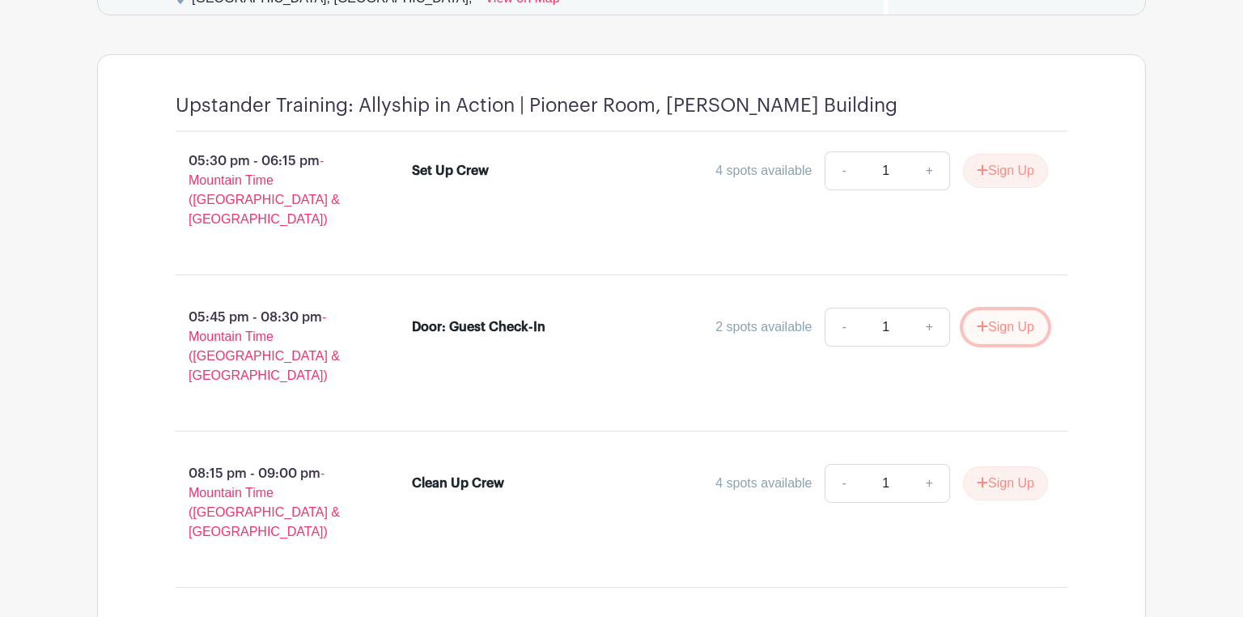
click at [986, 310] on button "Sign Up" at bounding box center [1005, 327] width 85 height 34
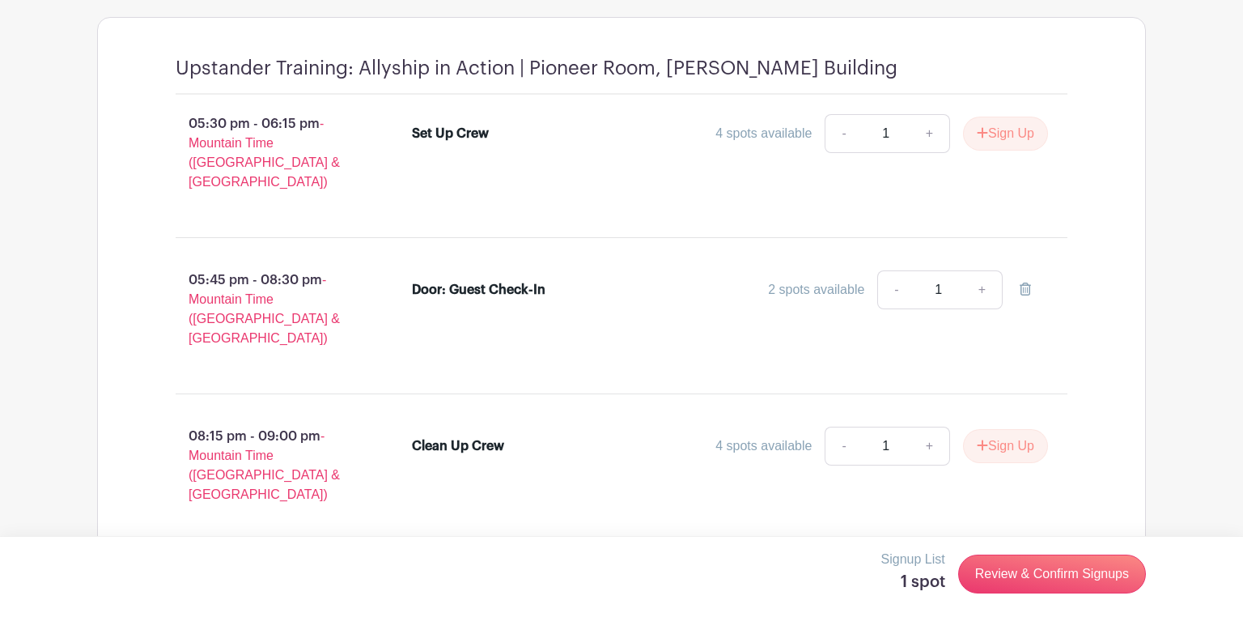
scroll to position [1304, 0]
click at [1043, 578] on link "Review & Confirm Signups" at bounding box center [1052, 573] width 188 height 39
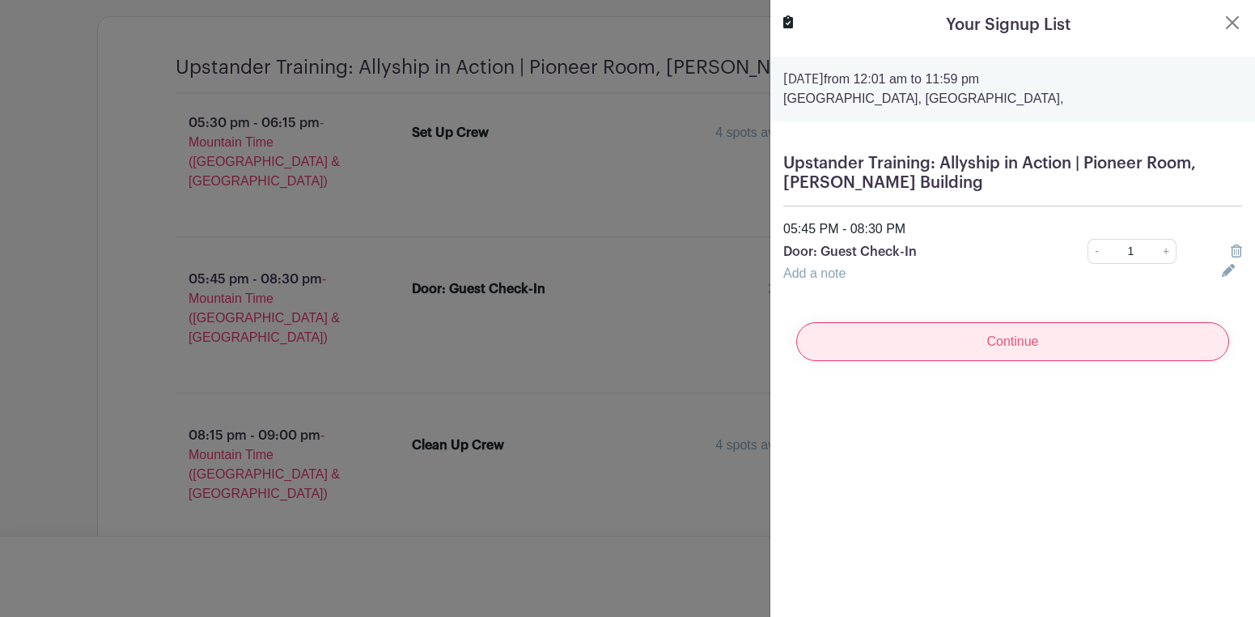
click at [1024, 345] on input "Continue" at bounding box center [1012, 341] width 433 height 39
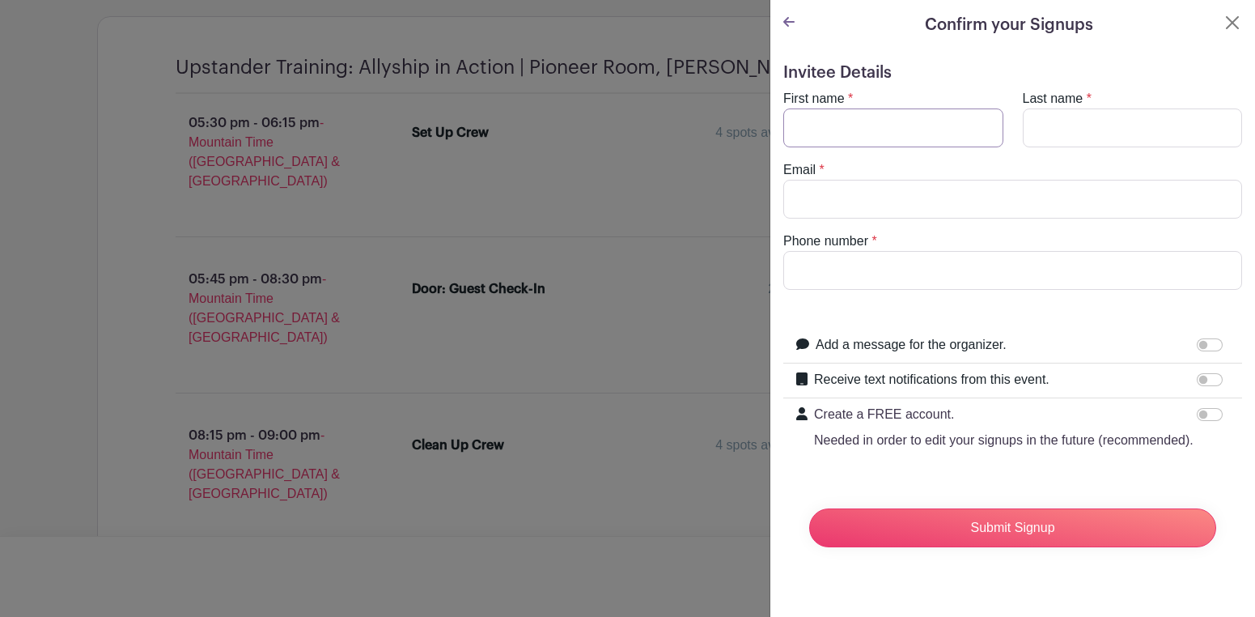
click at [932, 125] on input "First name" at bounding box center [893, 127] width 220 height 39
type input "Heli"
type input "Raz"
click at [868, 203] on input "Email" at bounding box center [1012, 199] width 459 height 39
type input "[EMAIL_ADDRESS][DOMAIN_NAME]"
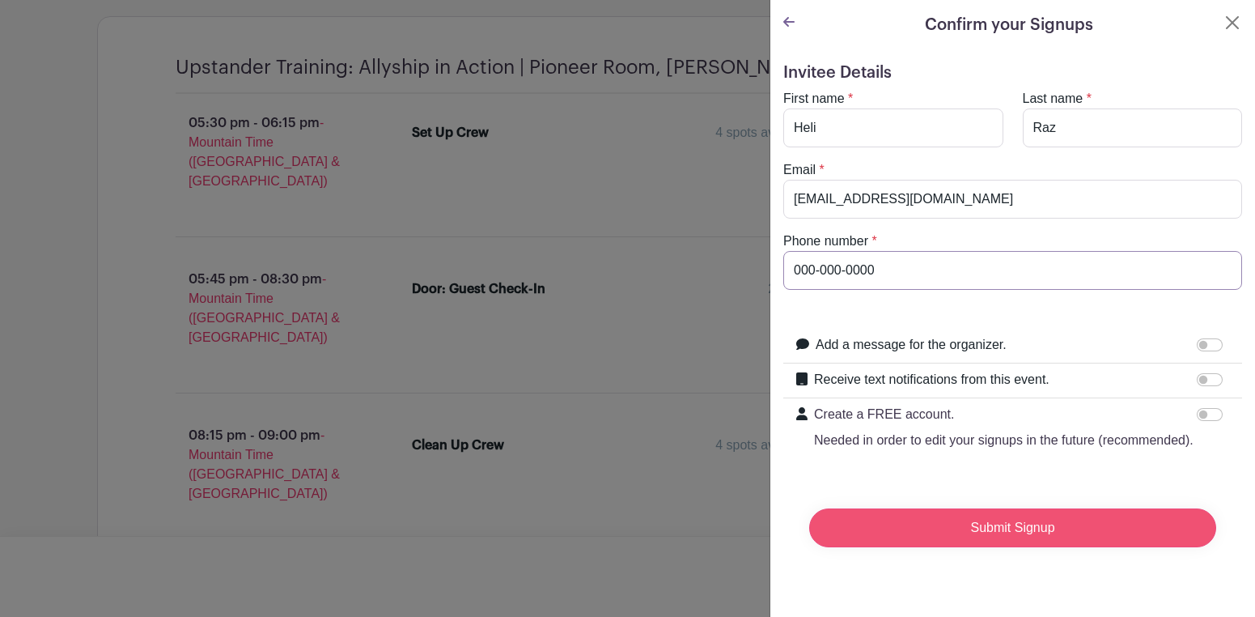
type input "000-000-0000"
click at [1001, 547] on input "Submit Signup" at bounding box center [1012, 527] width 407 height 39
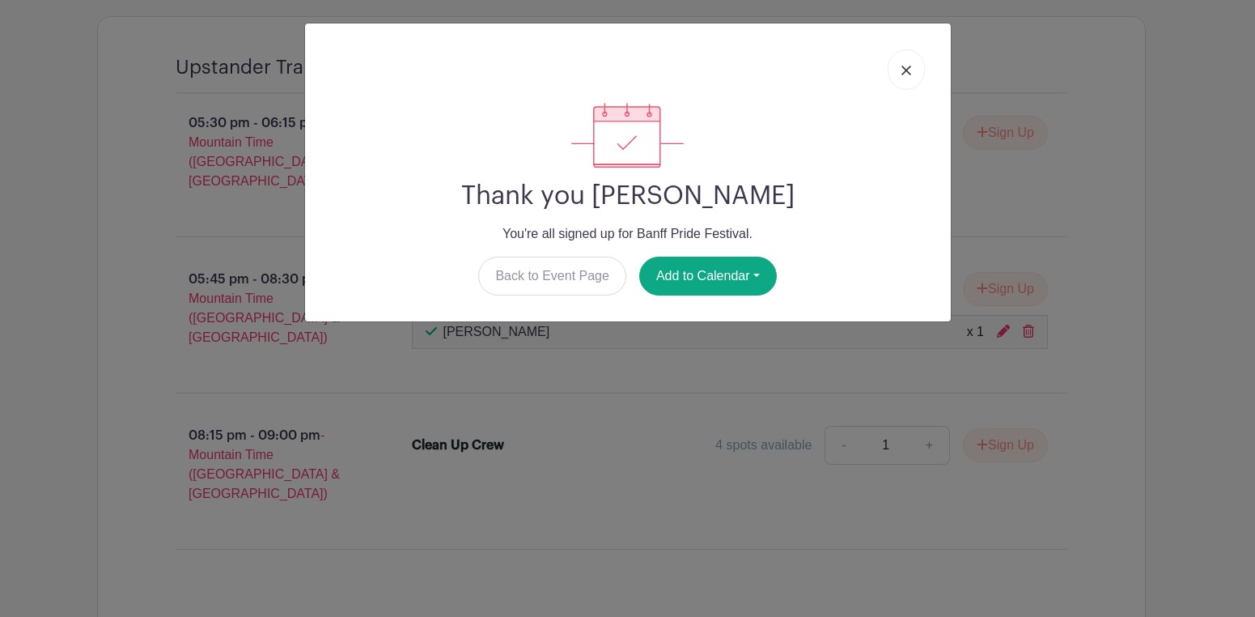
click at [913, 64] on link at bounding box center [906, 69] width 37 height 40
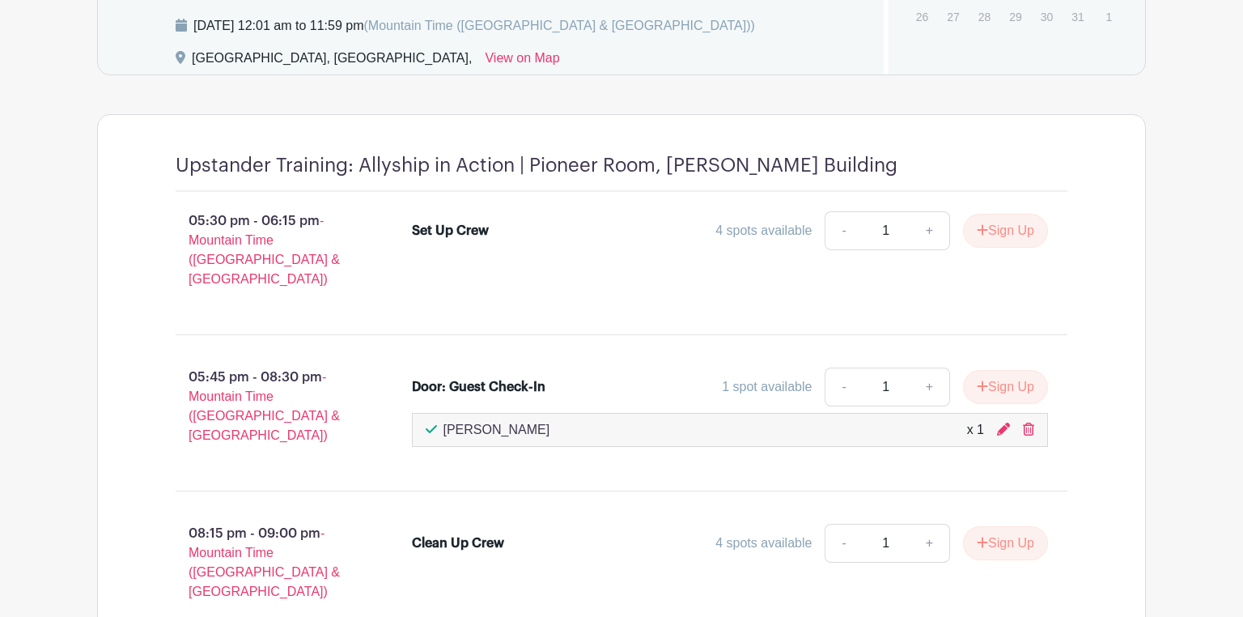
scroll to position [1207, 0]
click at [997, 422] on icon at bounding box center [1003, 428] width 13 height 13
click at [1002, 422] on icon at bounding box center [1003, 428] width 13 height 13
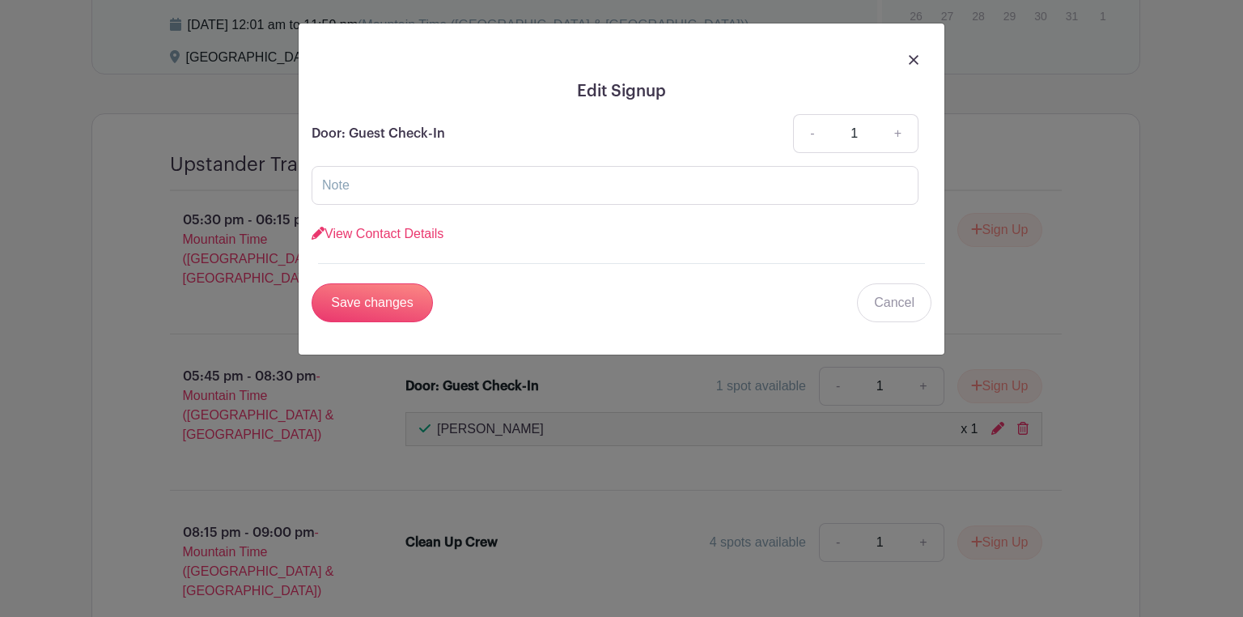
scroll to position [1249, 0]
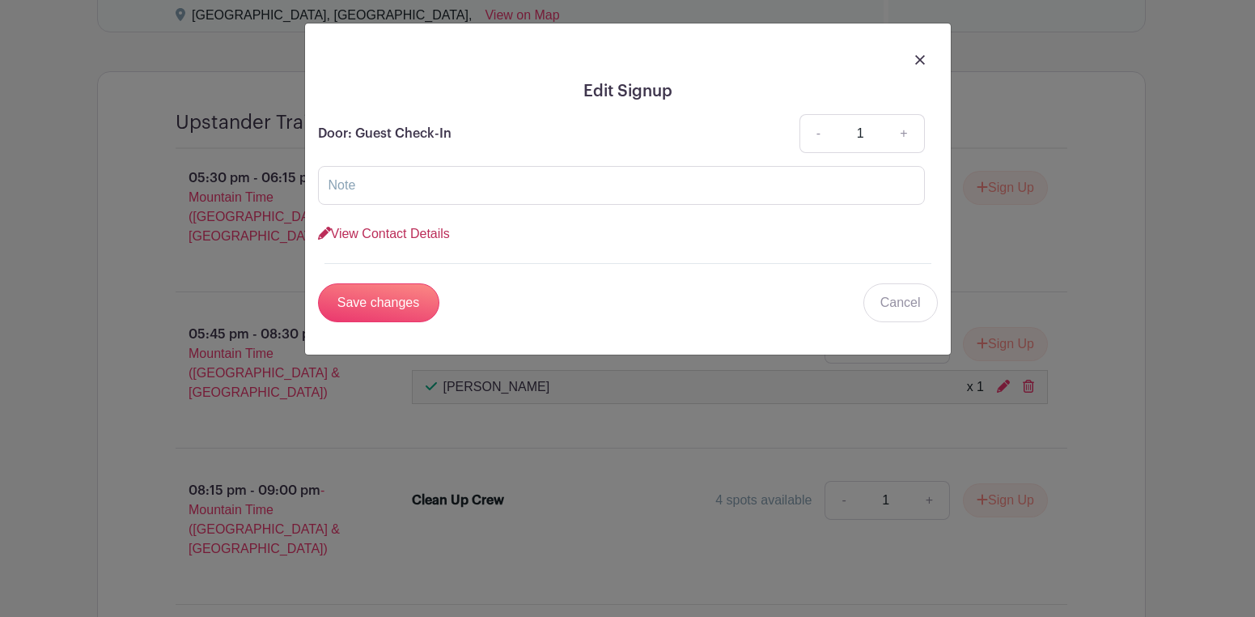
click at [411, 229] on link "View Contact Details" at bounding box center [384, 234] width 132 height 14
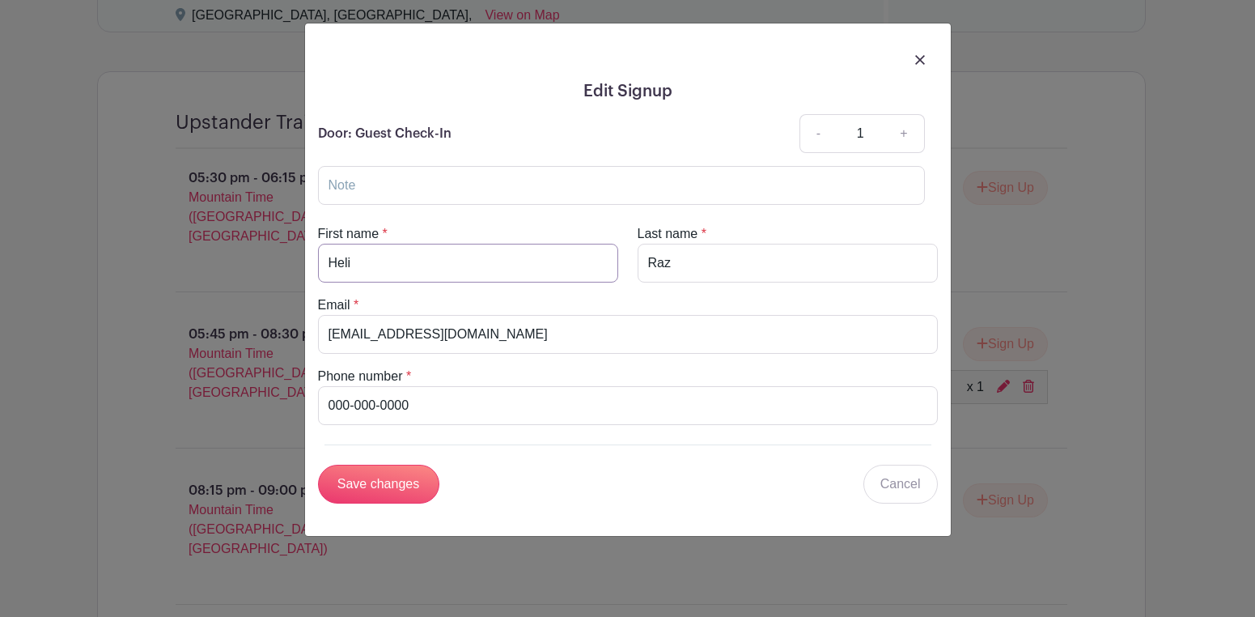
click at [350, 266] on input "Heli" at bounding box center [468, 263] width 300 height 39
type input "H"
type input "[PERSON_NAME]"
click at [377, 490] on input "Save changes" at bounding box center [378, 484] width 121 height 39
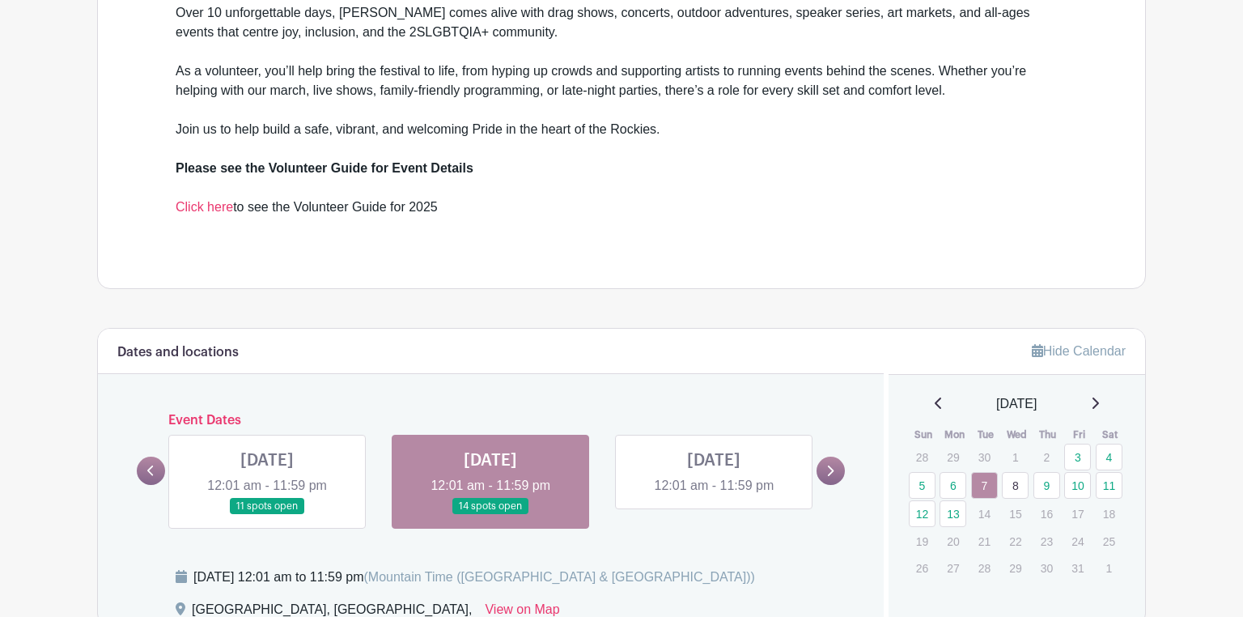
scroll to position [672, 0]
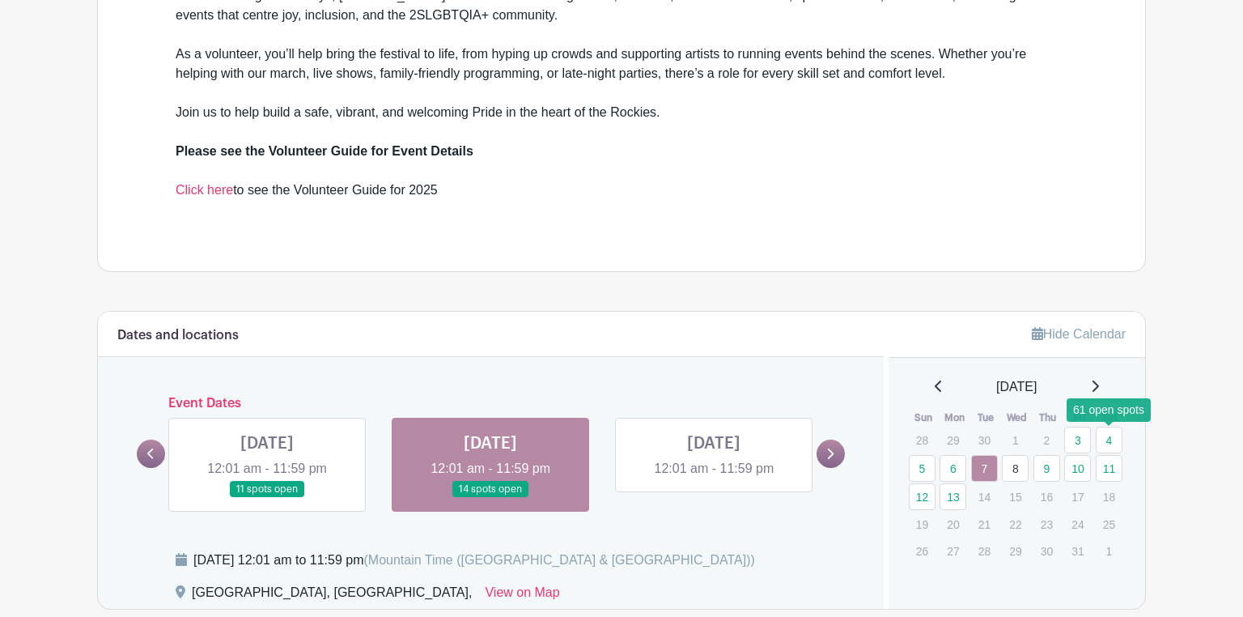
click at [1109, 441] on link "4" at bounding box center [1109, 439] width 27 height 27
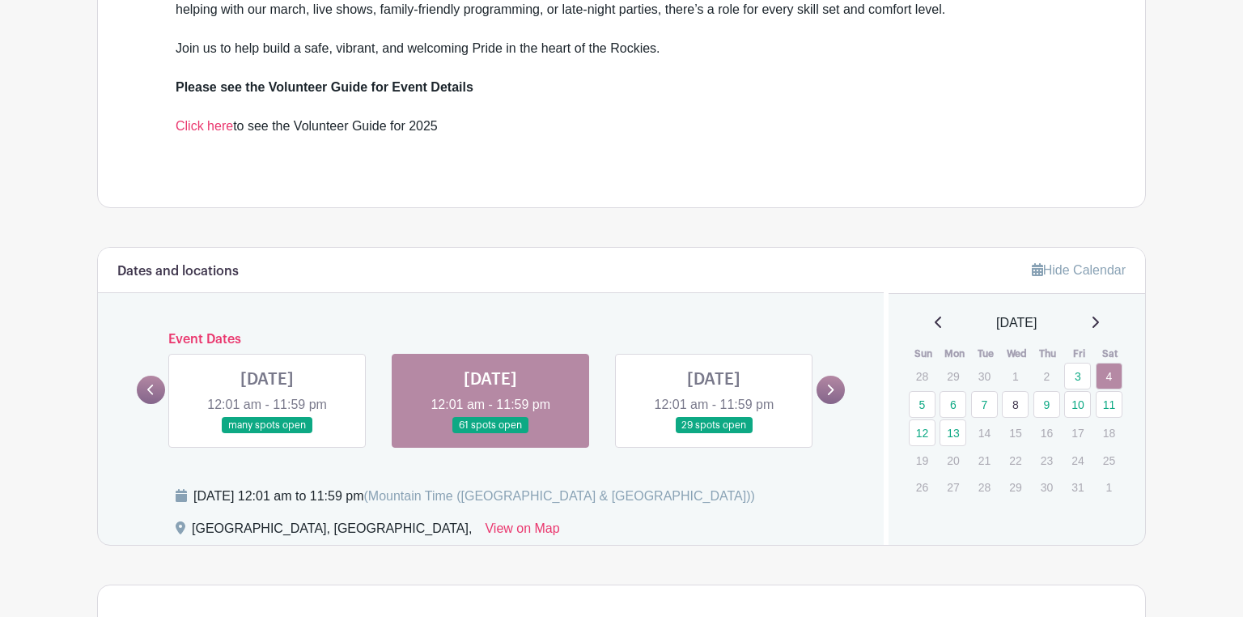
scroll to position [566, 0]
